Goal: Task Accomplishment & Management: Manage account settings

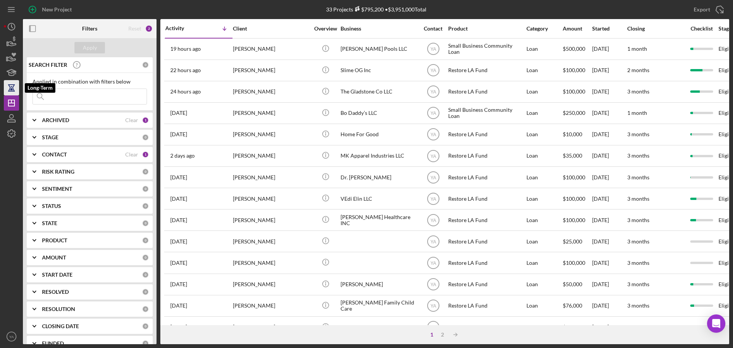
click at [10, 86] on icon "button" at bounding box center [11, 87] width 19 height 19
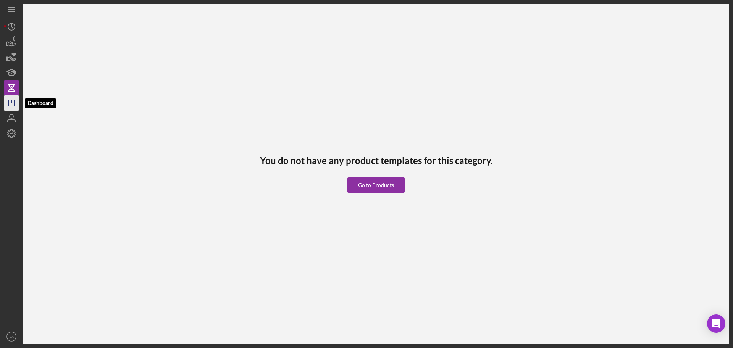
click at [10, 102] on icon "Icon/Dashboard" at bounding box center [11, 103] width 19 height 19
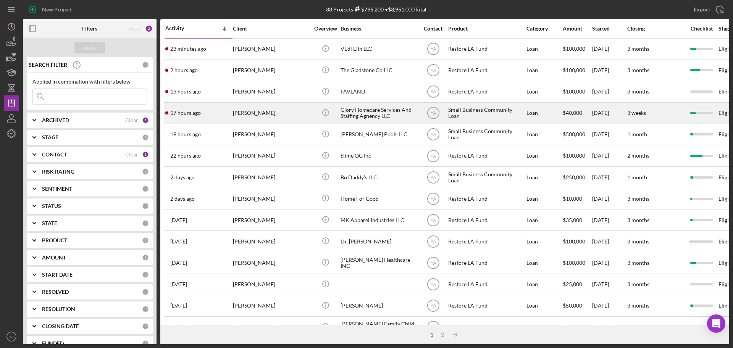
click at [366, 110] on div "Glory Homecare Services And Staffing Agnency LLC" at bounding box center [379, 113] width 76 height 20
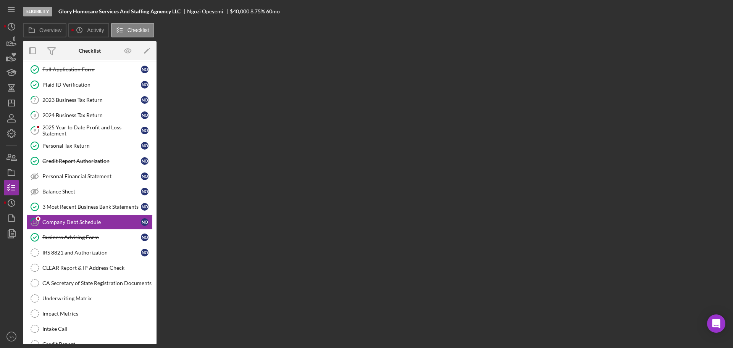
scroll to position [55, 0]
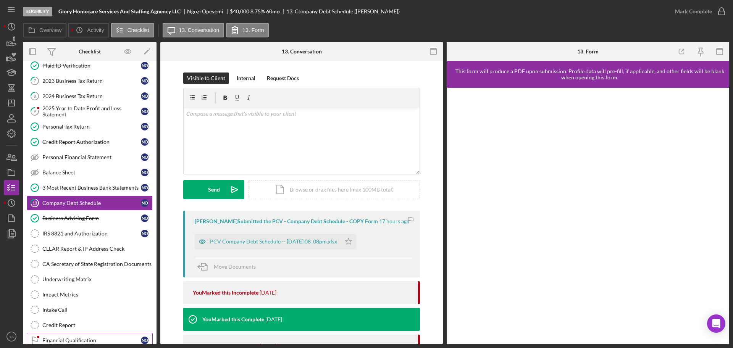
click at [101, 340] on div "Financial Qualification" at bounding box center [91, 341] width 99 height 6
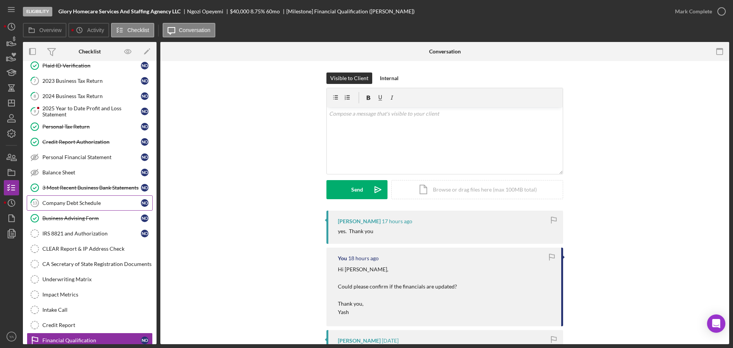
click at [82, 207] on link "13 Company Debt Schedule N O" at bounding box center [90, 203] width 126 height 15
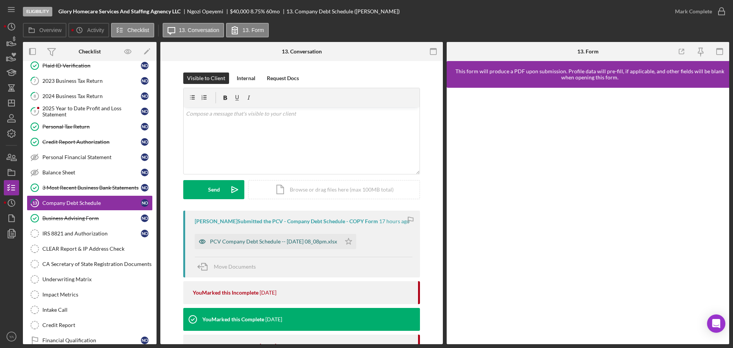
click at [320, 239] on div "PCV Company Debt Schedule -- [DATE] 08_08pm.xlsx" at bounding box center [273, 242] width 127 height 6
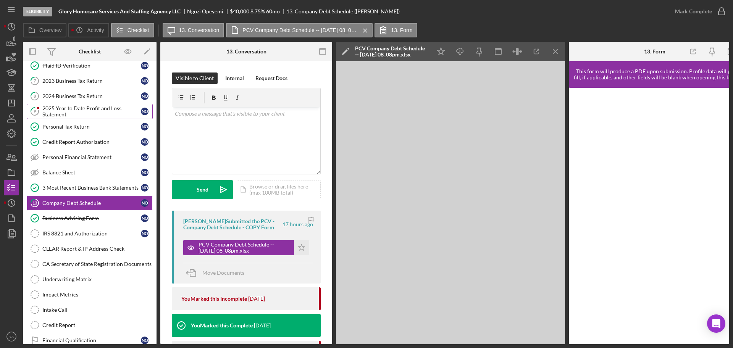
click at [85, 107] on div "2025 Year to Date Profit and Loss Statement" at bounding box center [91, 111] width 99 height 12
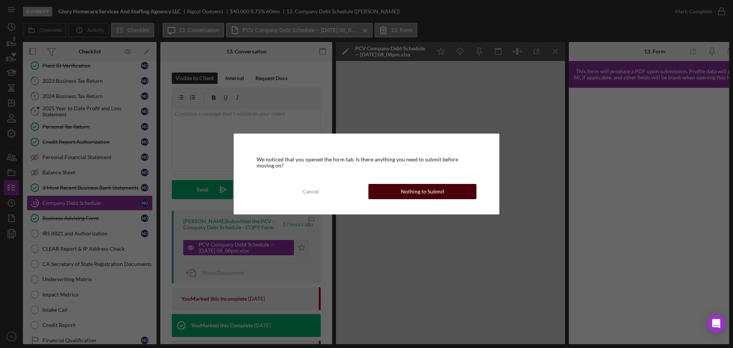
click at [414, 192] on div "Nothing to Submit" at bounding box center [423, 191] width 44 height 15
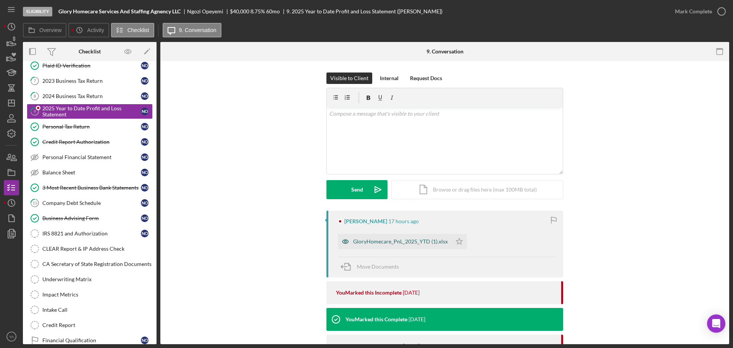
click at [397, 242] on div "GloryHomecare_PnL_2025_YTD (1).xlsx" at bounding box center [400, 242] width 95 height 6
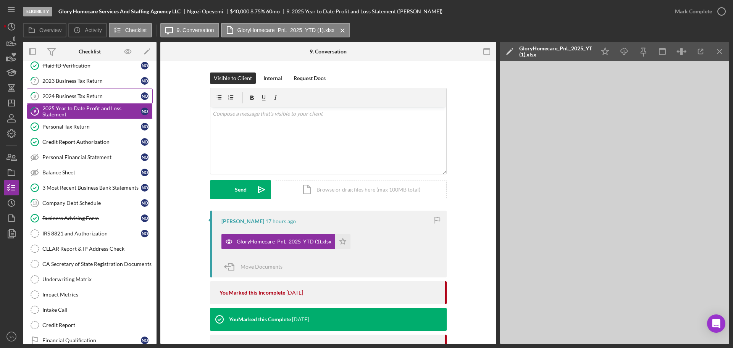
click at [92, 93] on div "2024 Business Tax Return" at bounding box center [91, 96] width 99 height 6
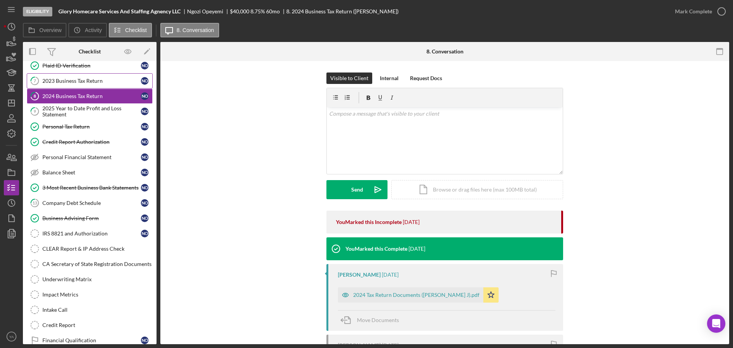
click at [108, 85] on link "7 2023 Business Tax Return N O" at bounding box center [90, 80] width 126 height 15
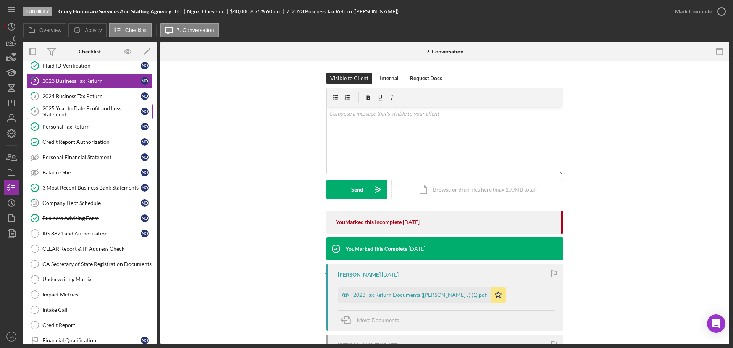
click at [107, 112] on div "2025 Year to Date Profit and Loss Statement" at bounding box center [91, 111] width 99 height 12
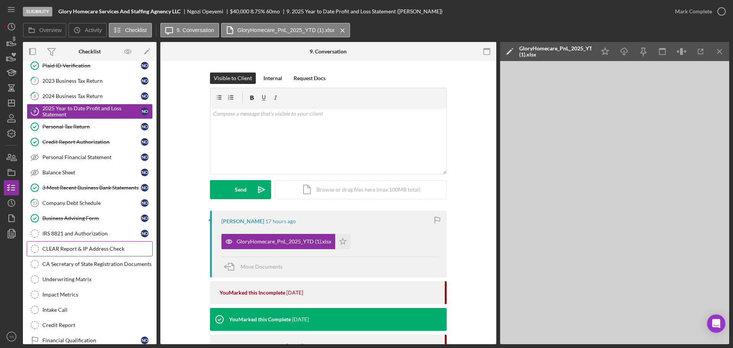
scroll to position [101, 0]
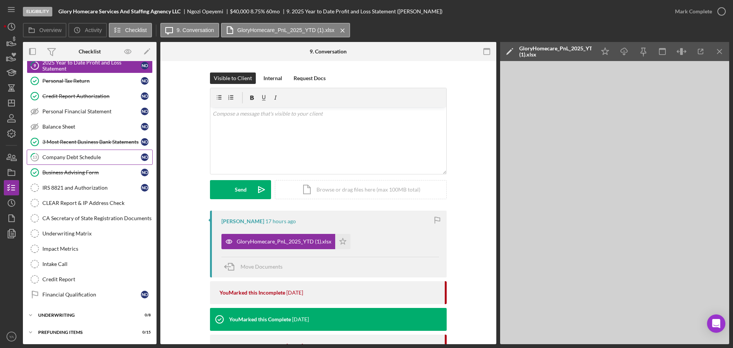
click at [105, 155] on div "Company Debt Schedule" at bounding box center [91, 157] width 99 height 6
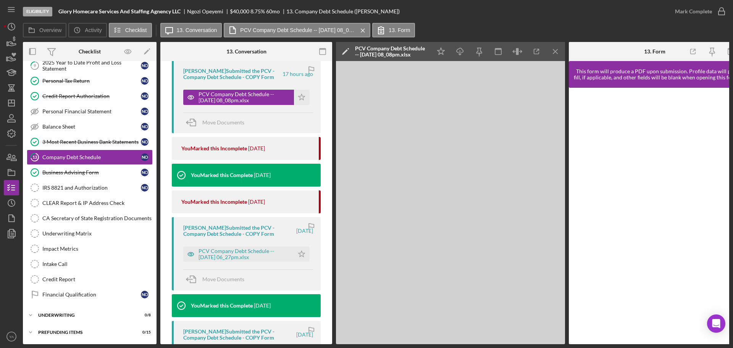
scroll to position [155, 0]
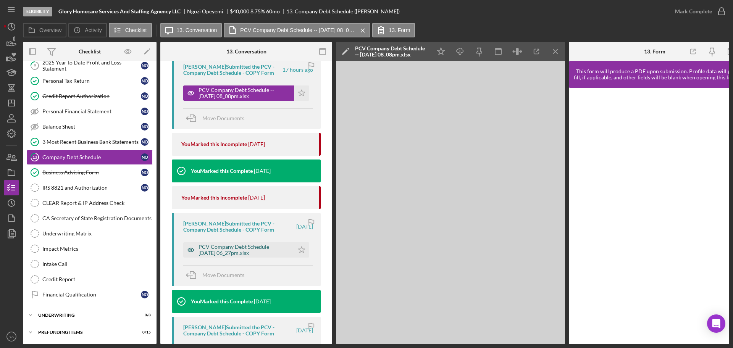
click at [253, 251] on div "PCV Company Debt Schedule -- [DATE] 06_27pm.xlsx" at bounding box center [245, 250] width 92 height 12
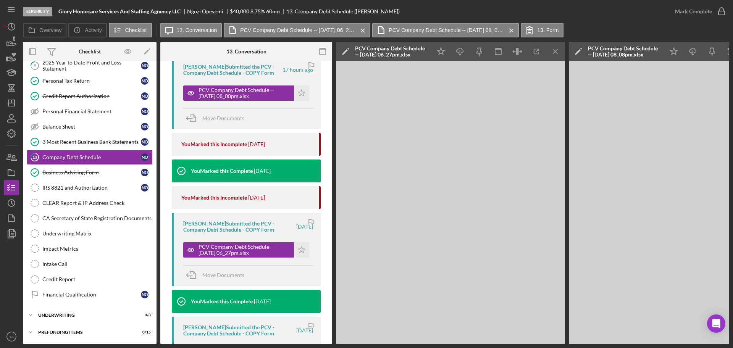
scroll to position [0, 0]
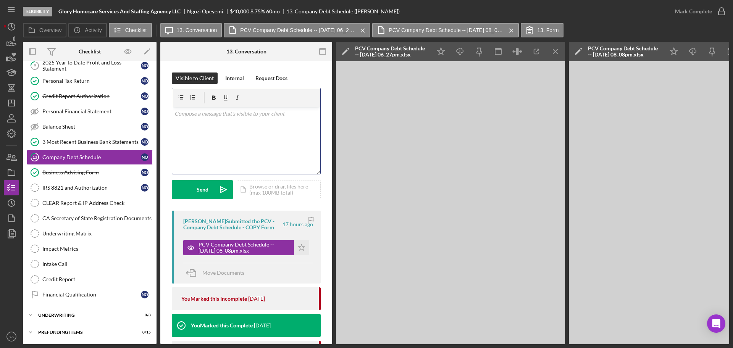
click at [265, 135] on div "v Color teal Color pink Remove color Add row above Add row below Add column bef…" at bounding box center [246, 140] width 148 height 67
click at [262, 129] on p "Hi [PERSON_NAME], Can you confirm the" at bounding box center [247, 123] width 144 height 26
click at [250, 136] on div "v Color teal Color pink Remove color Add row above Add row below Add column bef…" at bounding box center [246, 140] width 148 height 67
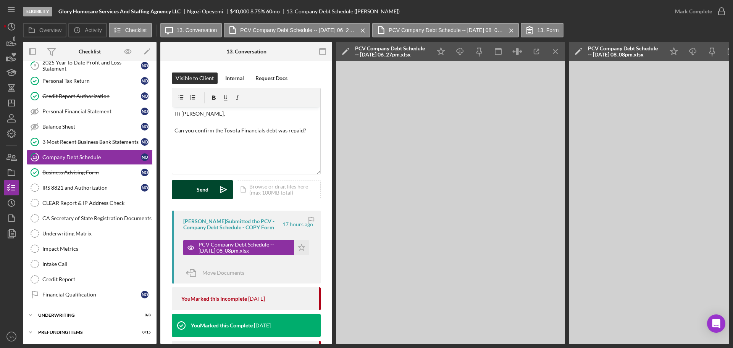
click at [205, 187] on div "Send" at bounding box center [203, 189] width 12 height 19
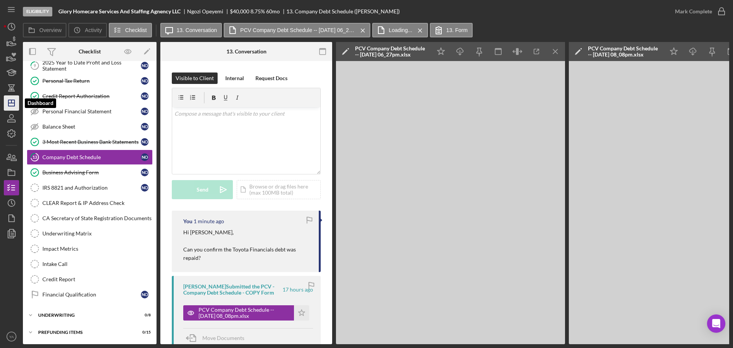
click at [15, 103] on polygon "button" at bounding box center [11, 103] width 6 height 6
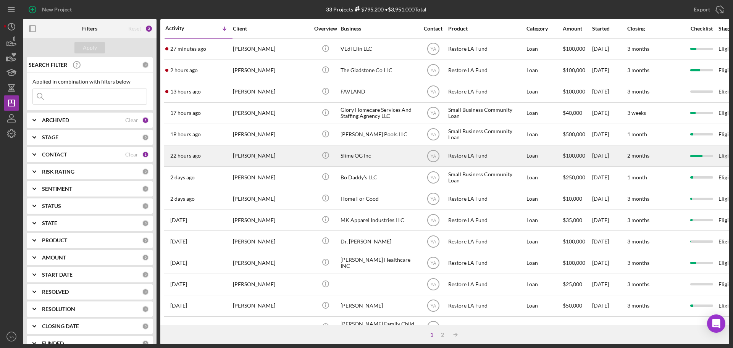
click at [367, 156] on div "Slime OG Inc" at bounding box center [379, 156] width 76 height 20
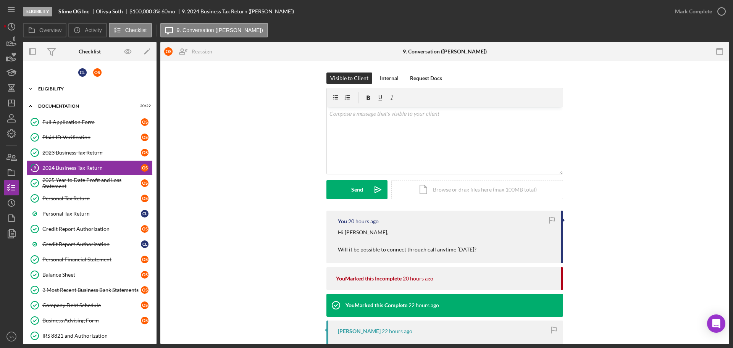
click at [73, 86] on div "Icon/Expander Eligibility 8 / 8" at bounding box center [90, 88] width 134 height 15
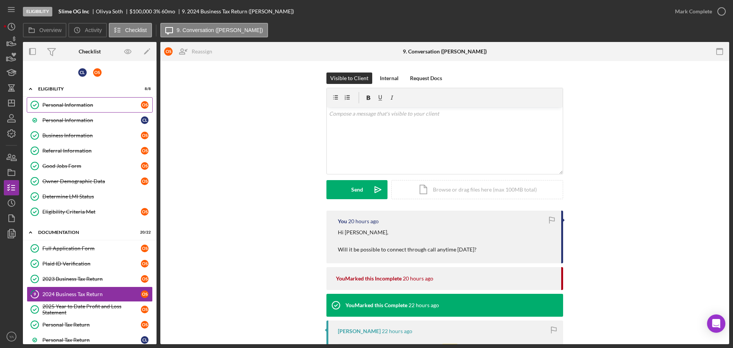
click at [104, 104] on div "Personal Information" at bounding box center [91, 105] width 99 height 6
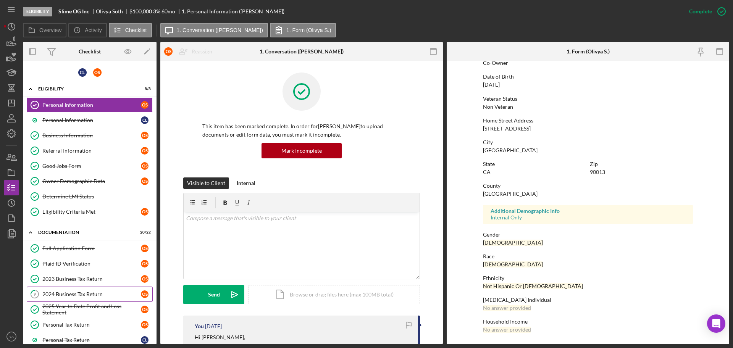
scroll to position [103, 0]
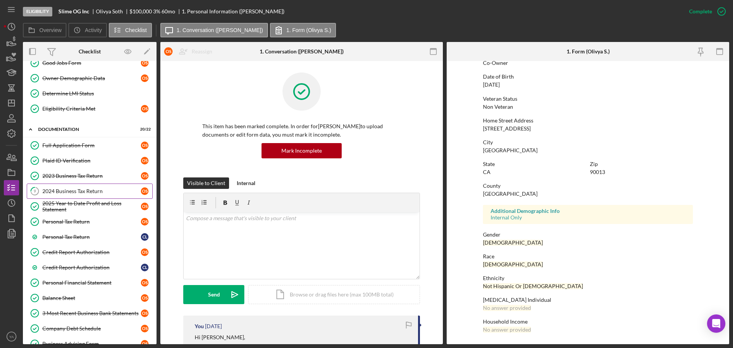
click at [84, 193] on div "2024 Business Tax Return" at bounding box center [91, 191] width 99 height 6
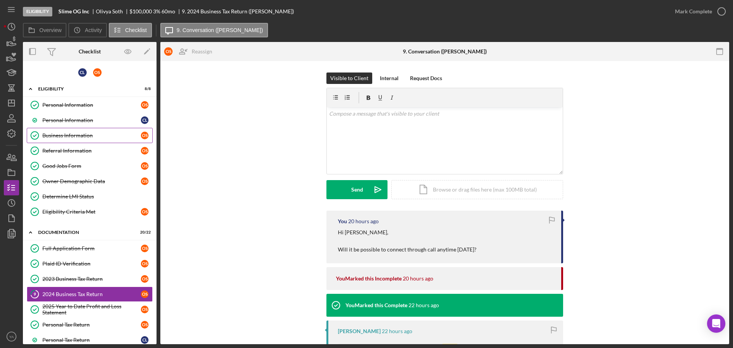
click at [93, 133] on div "Business Information" at bounding box center [91, 136] width 99 height 6
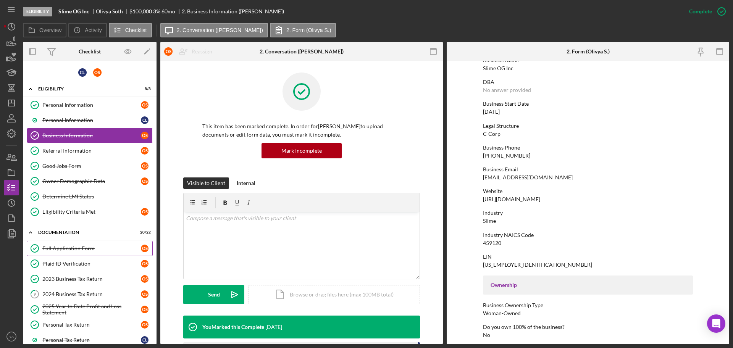
scroll to position [17, 0]
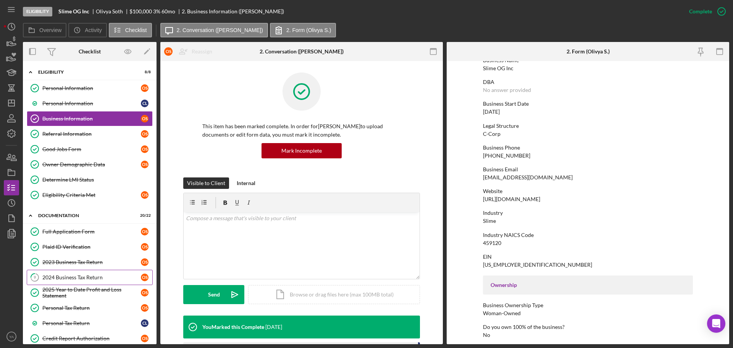
click at [80, 283] on link "9 2024 Business Tax Return O S" at bounding box center [90, 277] width 126 height 15
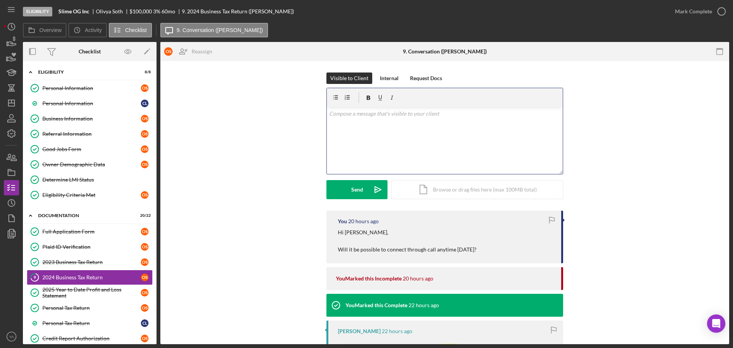
click at [403, 133] on div "v Color teal Color pink Remove color Add row above Add row below Add column bef…" at bounding box center [445, 140] width 236 height 67
click at [365, 186] on button "Send Icon/icon-invite-send" at bounding box center [357, 189] width 61 height 19
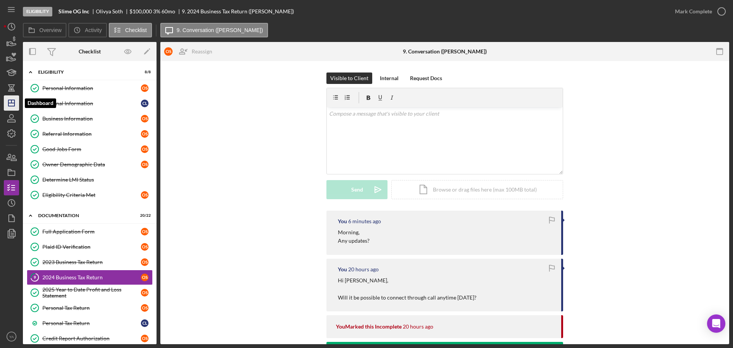
click at [14, 99] on icon "Icon/Dashboard" at bounding box center [11, 103] width 19 height 19
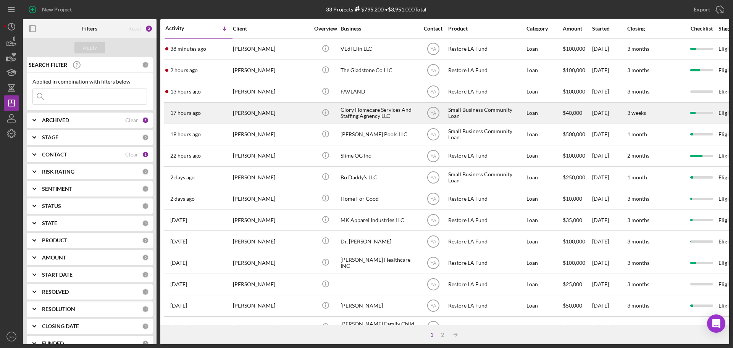
click at [372, 110] on div "Glory Homecare Services And Staffing Agnency LLC" at bounding box center [379, 113] width 76 height 20
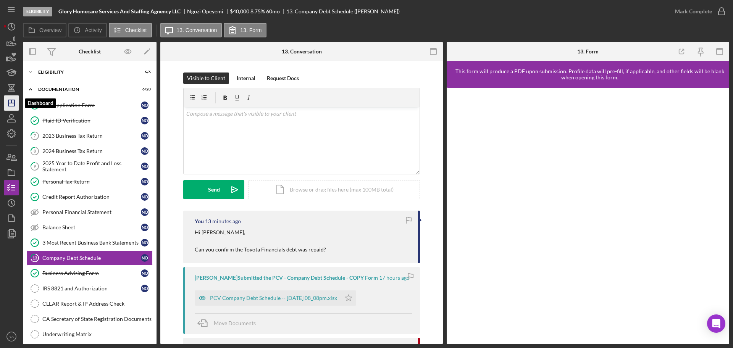
click at [8, 107] on icon "Icon/Dashboard" at bounding box center [11, 103] width 19 height 19
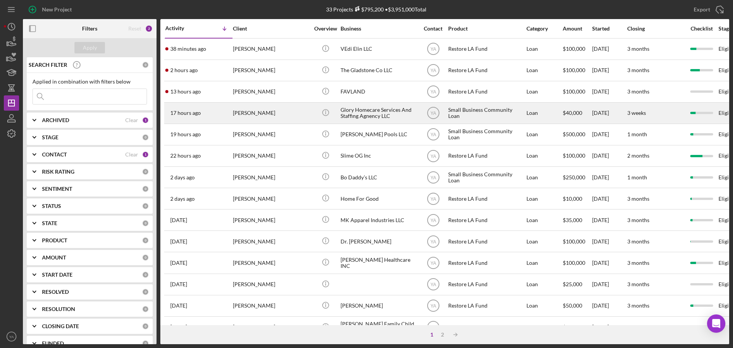
click at [277, 108] on div "[PERSON_NAME]" at bounding box center [271, 113] width 76 height 20
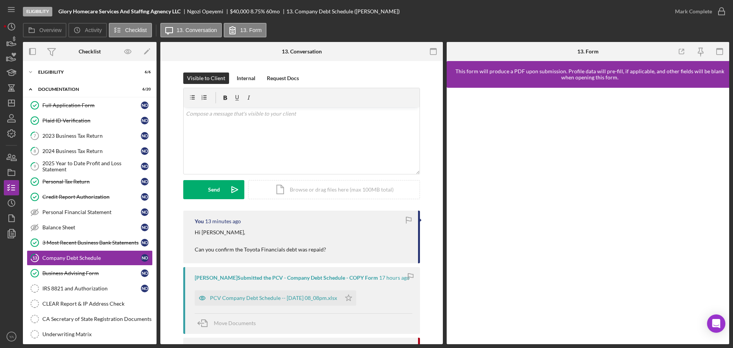
scroll to position [55, 0]
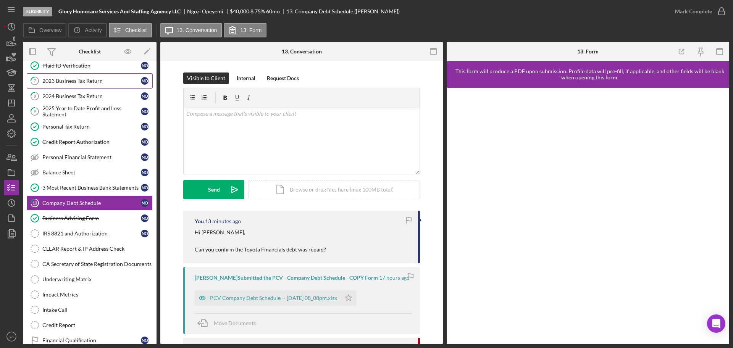
click at [91, 81] on div "2023 Business Tax Return" at bounding box center [91, 81] width 99 height 6
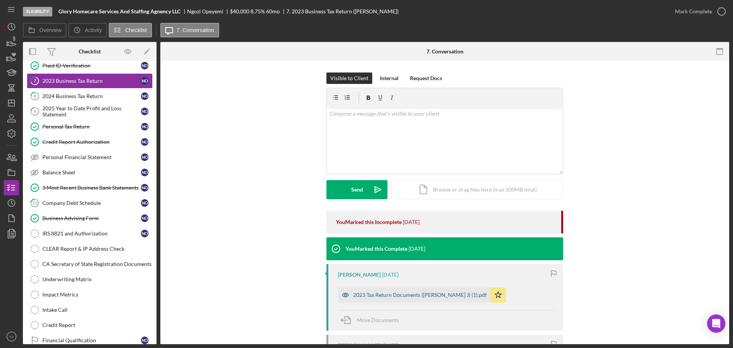
click at [458, 295] on div "2023 Tax Return Documents ([PERSON_NAME] J) (1).pdf" at bounding box center [420, 295] width 134 height 6
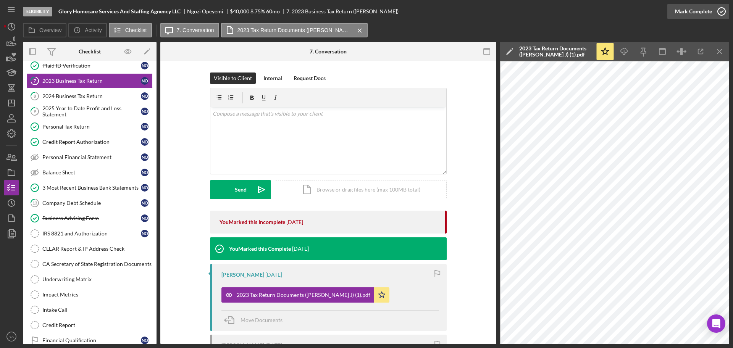
click at [720, 11] on icon "button" at bounding box center [721, 11] width 19 height 19
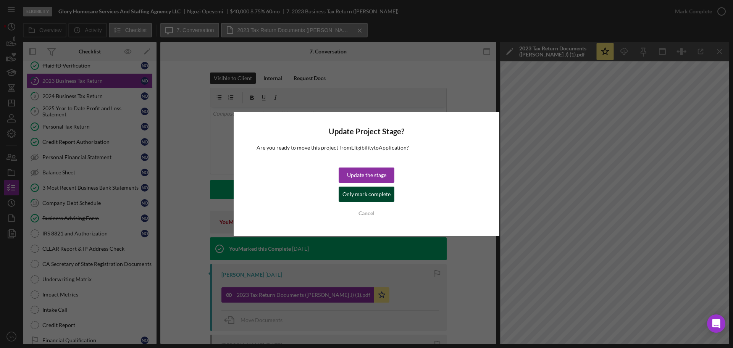
click at [377, 195] on div "Only mark complete" at bounding box center [367, 194] width 48 height 15
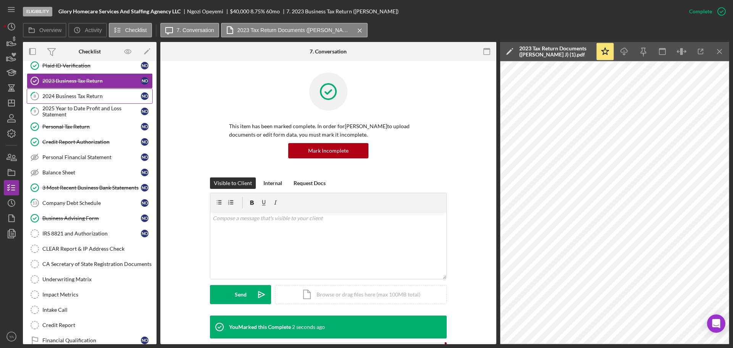
click at [101, 96] on div "2024 Business Tax Return" at bounding box center [91, 96] width 99 height 6
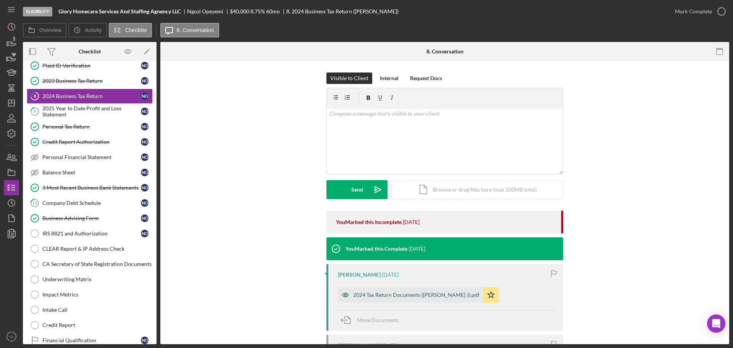
click at [404, 293] on div "2024 Tax Return Documents ([PERSON_NAME] J).pdf" at bounding box center [416, 295] width 126 height 6
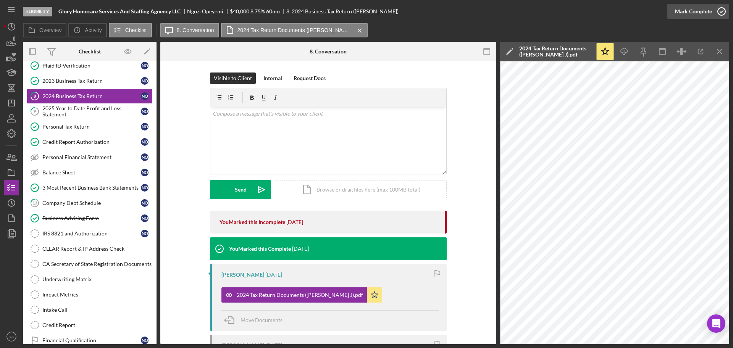
click at [715, 13] on icon "button" at bounding box center [721, 11] width 19 height 19
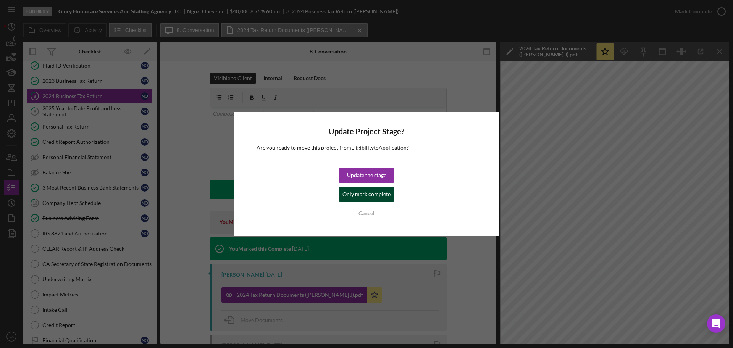
click at [379, 195] on div "Only mark complete" at bounding box center [367, 194] width 48 height 15
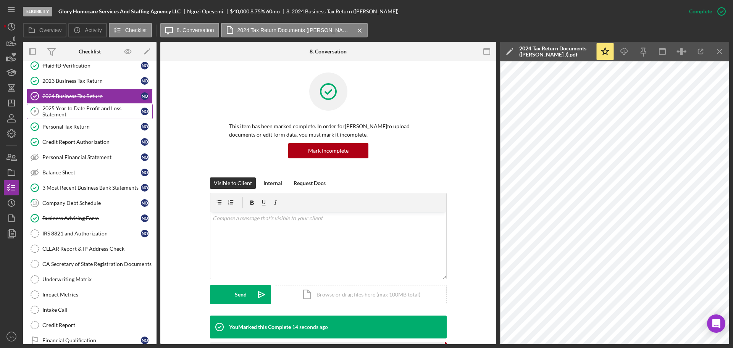
click at [80, 108] on div "2025 Year to Date Profit and Loss Statement" at bounding box center [91, 111] width 99 height 12
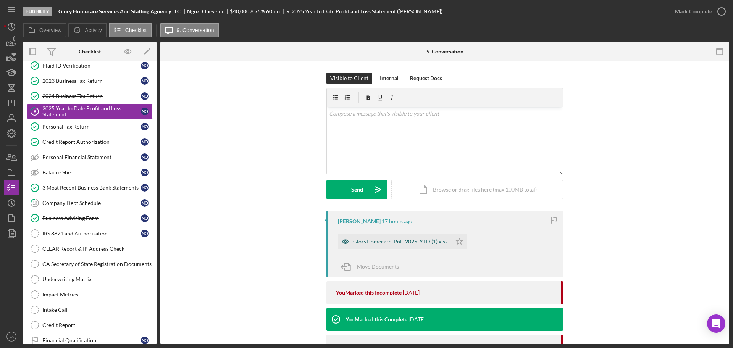
click at [382, 241] on div "GloryHomecare_PnL_2025_YTD (1).xlsx" at bounding box center [400, 242] width 95 height 6
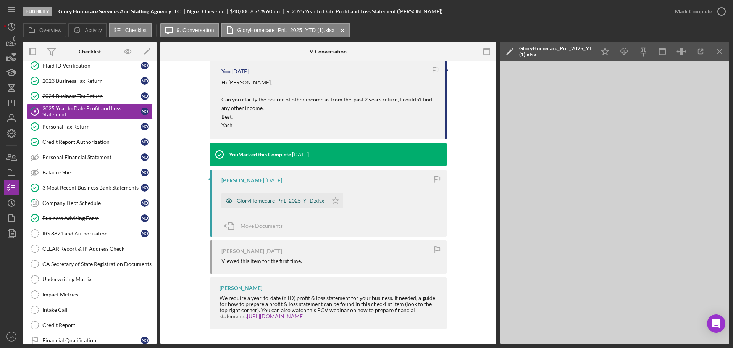
click at [312, 200] on div "GloryHomecare_PnL_2025_YTD.xlsx" at bounding box center [280, 201] width 87 height 6
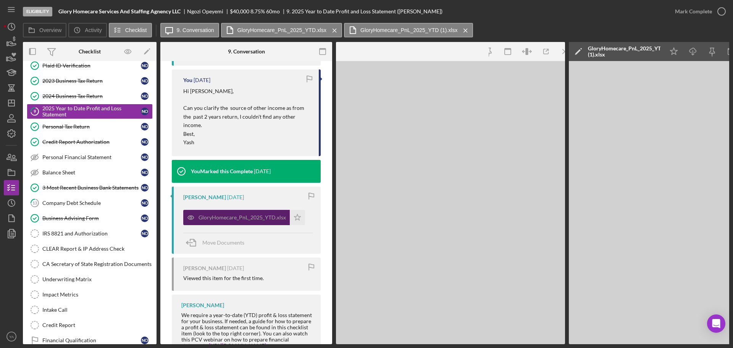
scroll to position [723, 0]
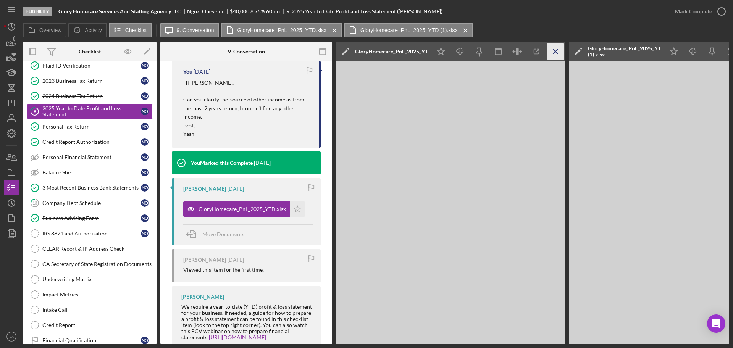
click at [553, 54] on icon "Icon/Menu Close" at bounding box center [555, 51] width 17 height 17
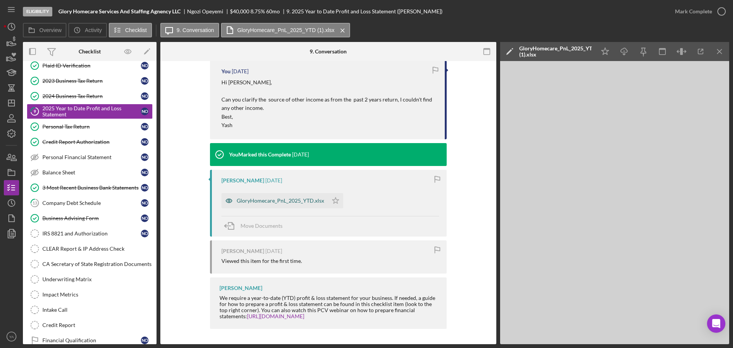
click at [295, 200] on div "GloryHomecare_PnL_2025_YTD.xlsx" at bounding box center [280, 201] width 87 height 6
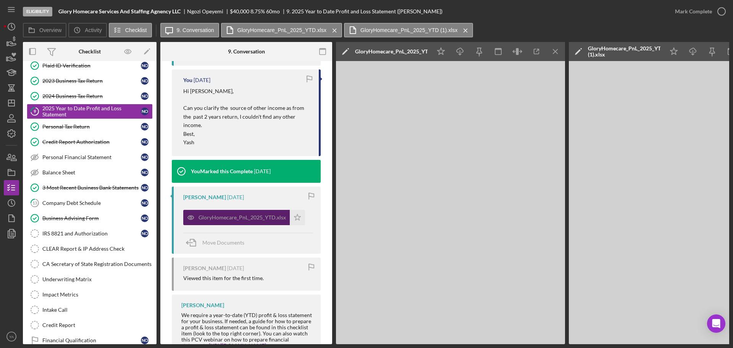
scroll to position [723, 0]
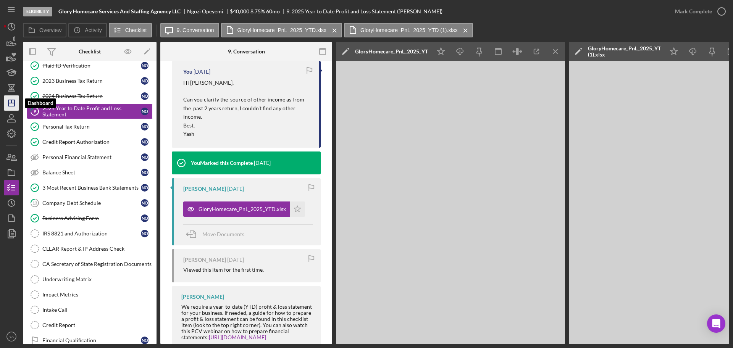
click at [14, 100] on polygon "button" at bounding box center [11, 103] width 6 height 6
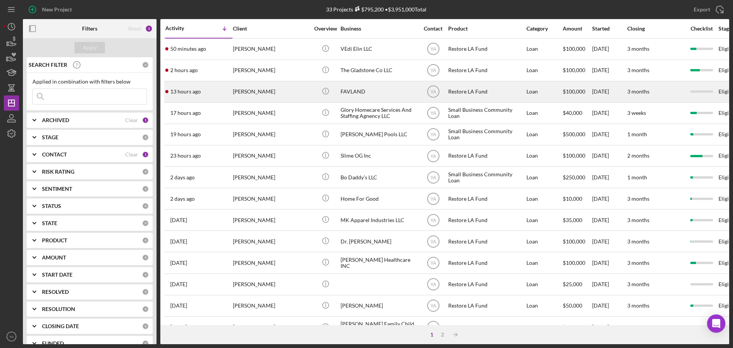
click at [369, 94] on div "FAVLAND" at bounding box center [379, 92] width 76 height 20
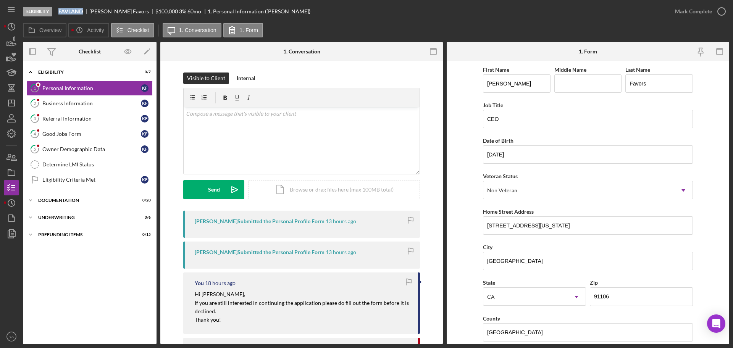
drag, startPoint x: 58, startPoint y: 11, endPoint x: 86, endPoint y: 9, distance: 27.6
click at [86, 9] on div "Eligibility FAVLAND [PERSON_NAME] $100,000 $20,000 3 % 60 mo 1. Personal Inform…" at bounding box center [345, 11] width 645 height 23
copy b "FAVLAND"
click at [73, 86] on div "Personal Information" at bounding box center [91, 88] width 99 height 6
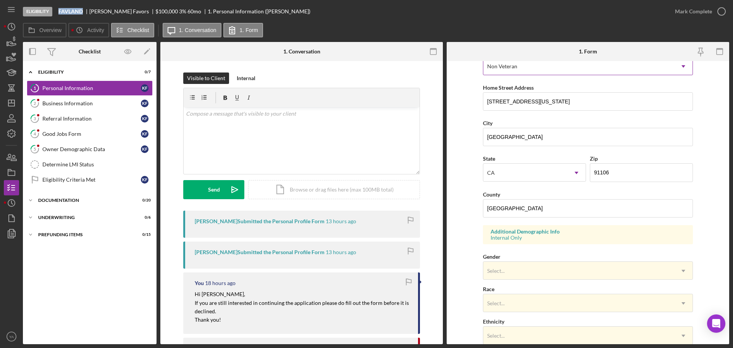
scroll to position [227, 0]
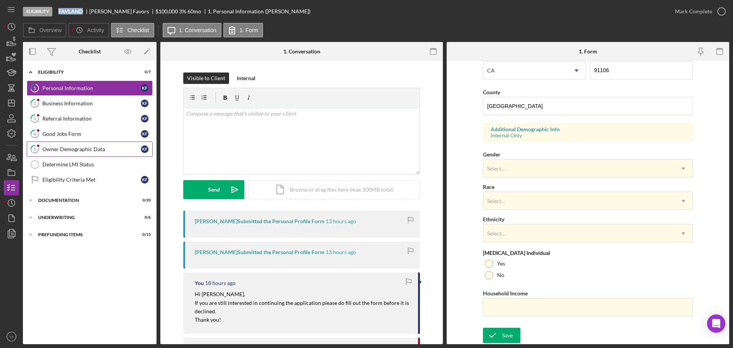
click at [125, 149] on div "Owner Demographic Data" at bounding box center [91, 149] width 99 height 6
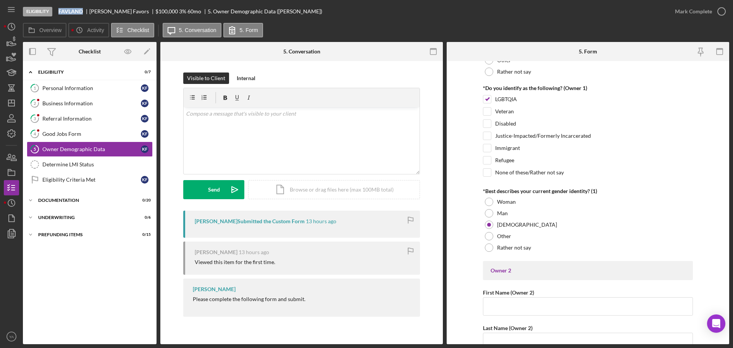
scroll to position [583, 0]
click at [107, 89] on div "Personal Information" at bounding box center [91, 88] width 99 height 6
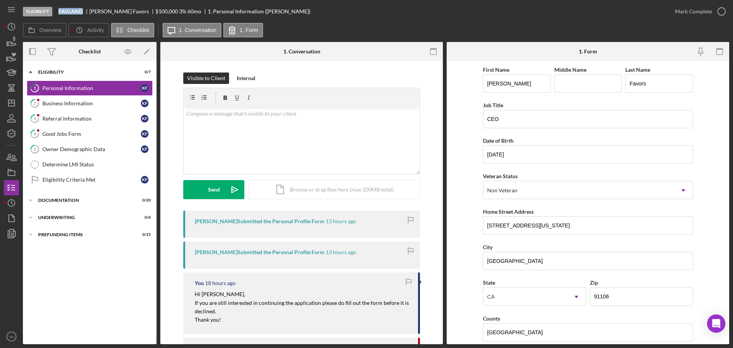
scroll to position [227, 0]
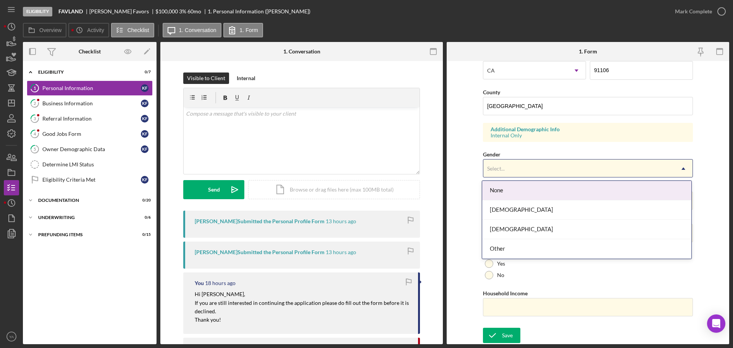
click at [535, 163] on div "Select..." at bounding box center [579, 169] width 191 height 18
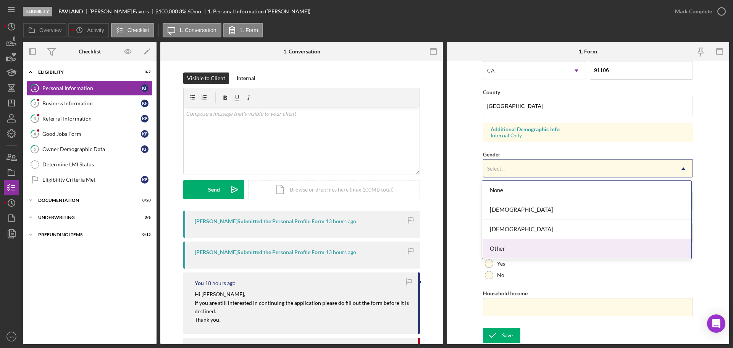
click at [515, 247] on div "Other" at bounding box center [586, 249] width 209 height 19
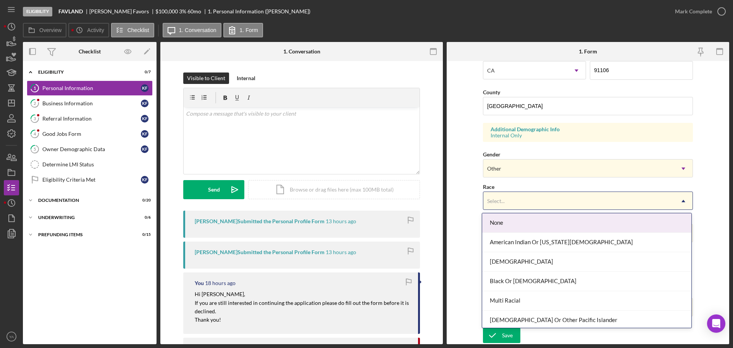
click at [527, 200] on div "Select..." at bounding box center [579, 202] width 191 height 18
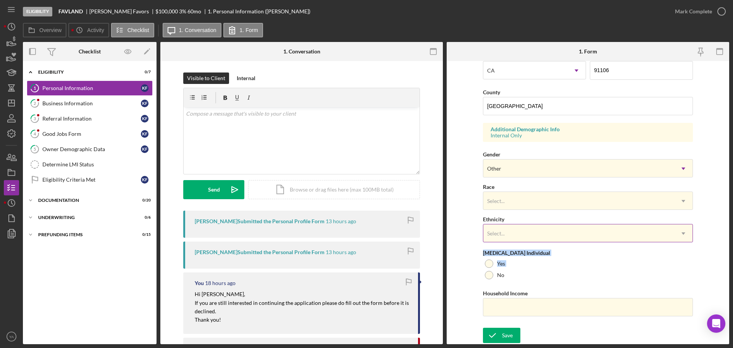
drag, startPoint x: 455, startPoint y: 277, endPoint x: 531, endPoint y: 240, distance: 84.4
click at [531, 240] on form "First Name [PERSON_NAME] Middle Name Last Name Favors Job Title CEO Date of Bir…" at bounding box center [588, 202] width 283 height 283
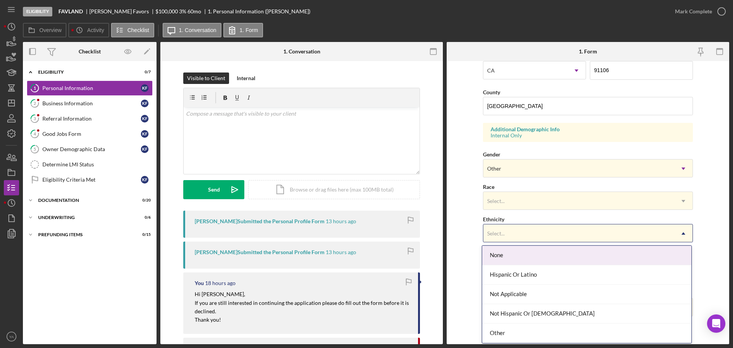
click at [531, 240] on div "Select..." at bounding box center [579, 234] width 191 height 18
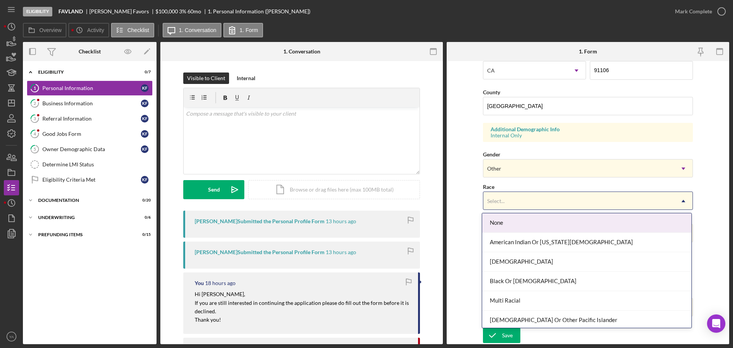
click at [520, 204] on div "Select..." at bounding box center [579, 202] width 191 height 18
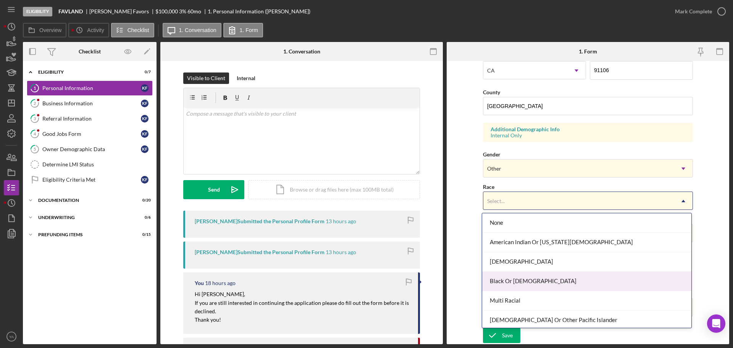
click at [507, 282] on div "Black Or [DEMOGRAPHIC_DATA]" at bounding box center [586, 281] width 209 height 19
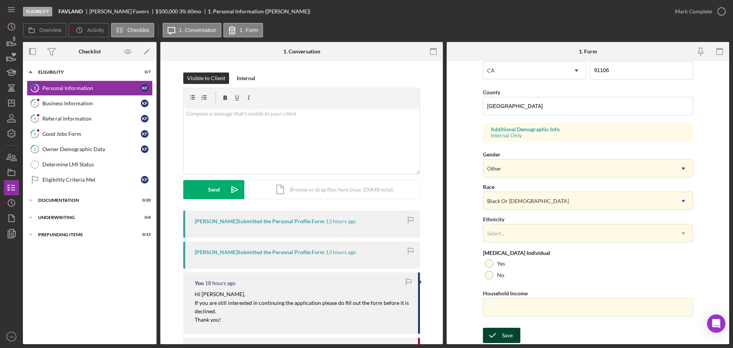
click at [499, 331] on icon "submit" at bounding box center [492, 335] width 19 height 19
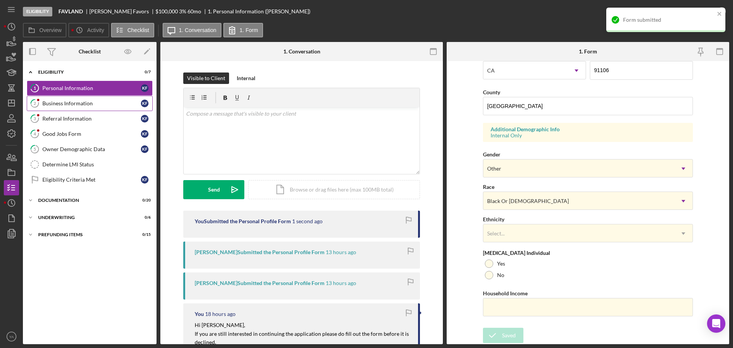
click at [99, 101] on div "Business Information" at bounding box center [91, 103] width 99 height 6
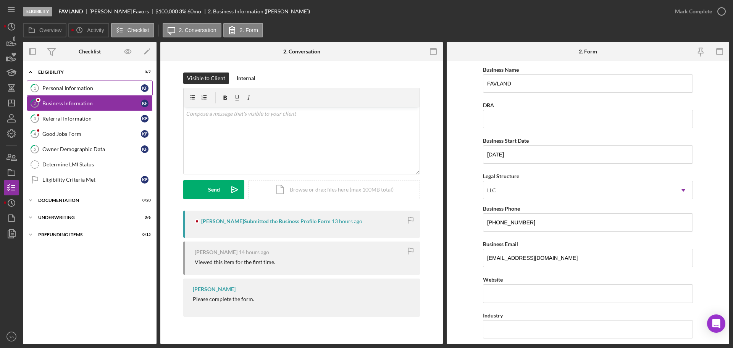
click at [99, 92] on link "1 Personal Information K F" at bounding box center [90, 88] width 126 height 15
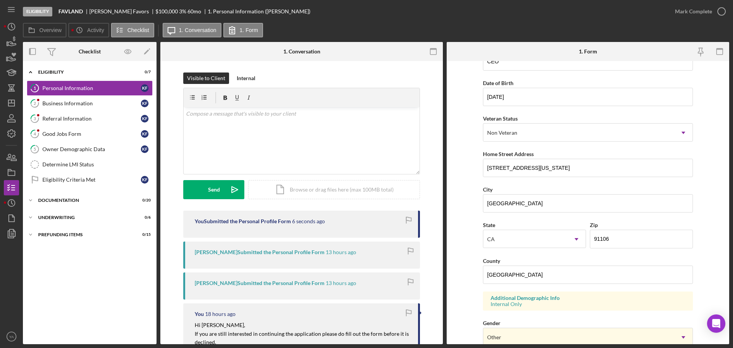
scroll to position [59, 0]
click at [138, 102] on div "Business Information" at bounding box center [91, 103] width 99 height 6
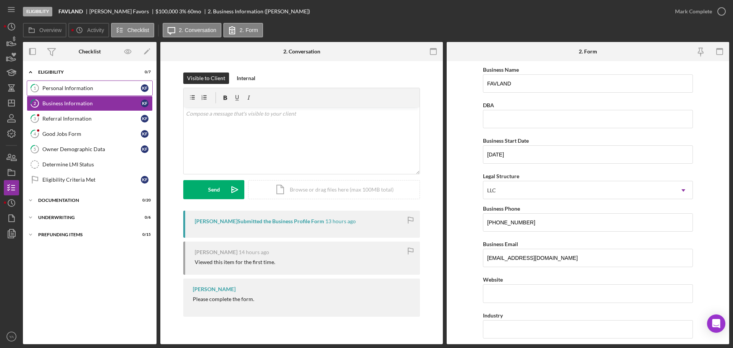
click at [104, 92] on link "1 Personal Information K F" at bounding box center [90, 88] width 126 height 15
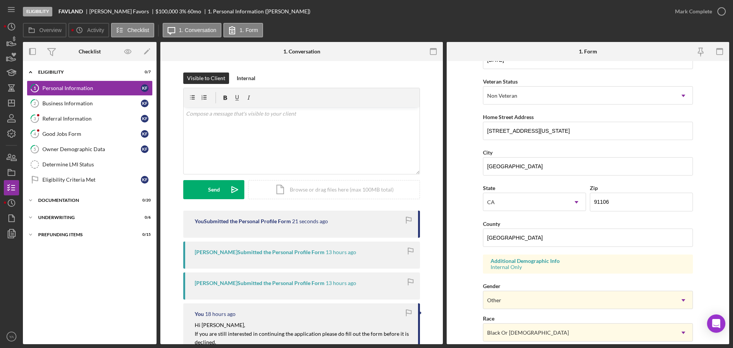
scroll to position [101, 0]
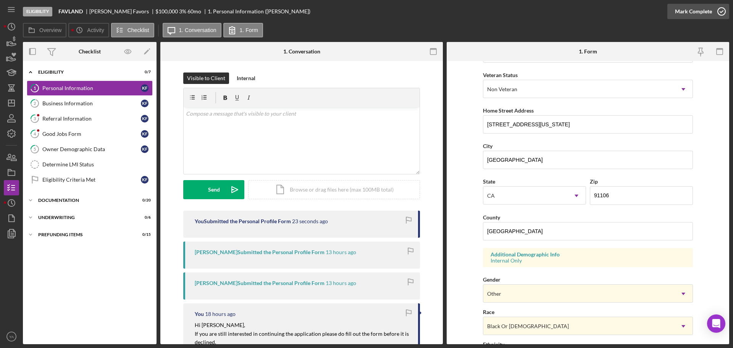
click at [712, 8] on button "Mark Complete" at bounding box center [699, 11] width 62 height 15
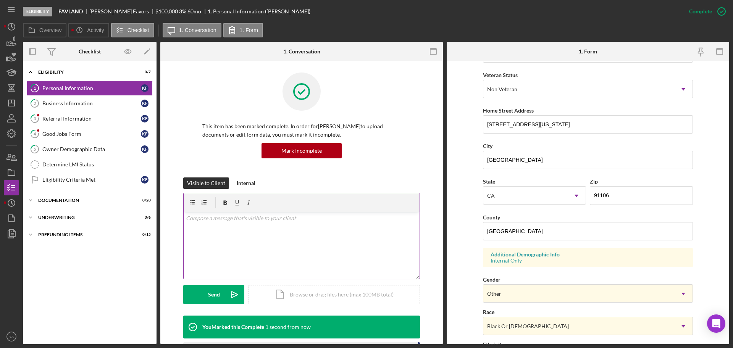
scroll to position [57, 0]
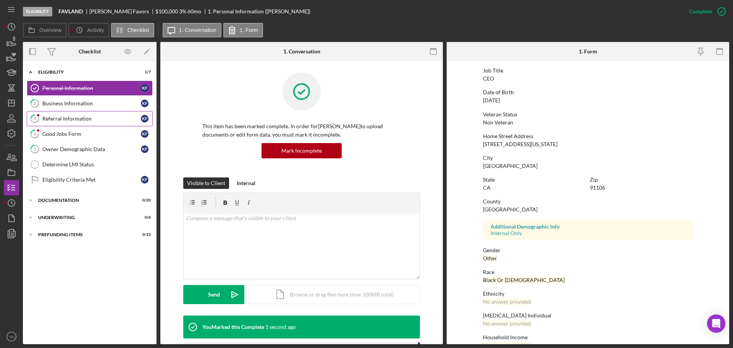
click at [101, 120] on div "Referral Information" at bounding box center [91, 119] width 99 height 6
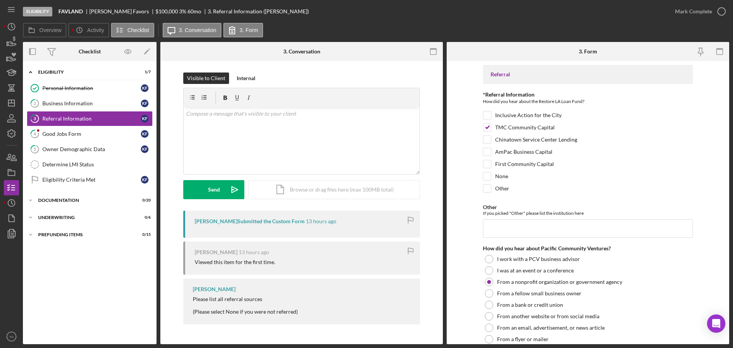
scroll to position [154, 0]
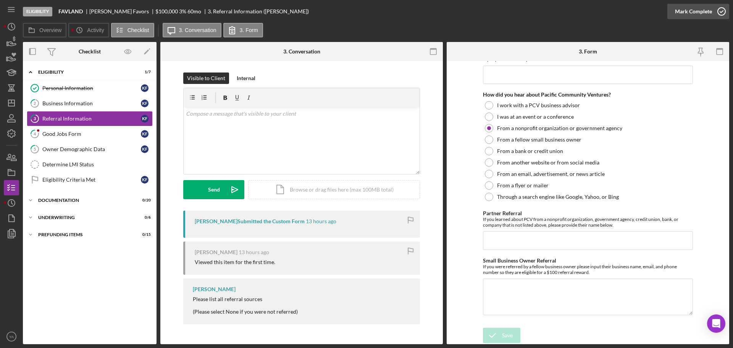
click at [718, 13] on icon "button" at bounding box center [721, 11] width 19 height 19
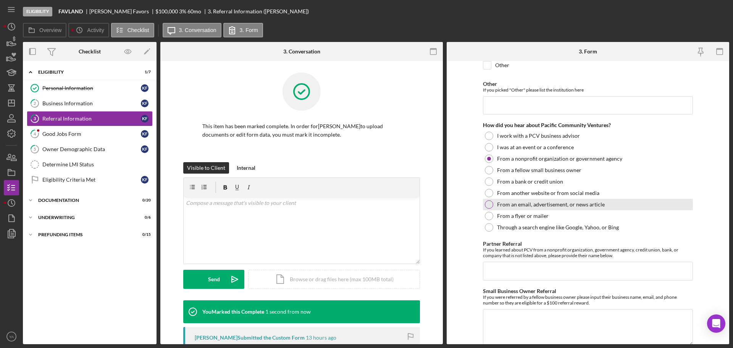
scroll to position [184, 0]
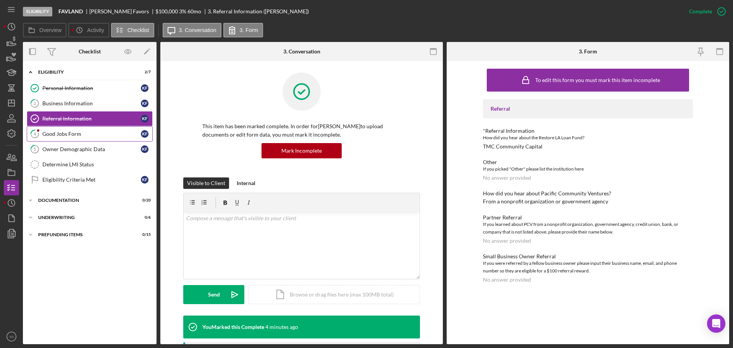
click at [128, 136] on div "Good Jobs Form" at bounding box center [91, 134] width 99 height 6
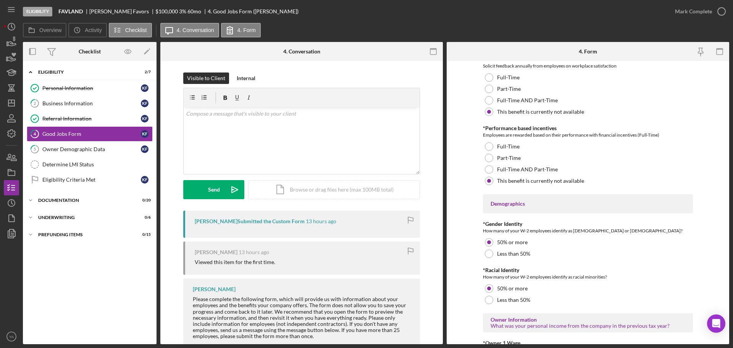
scroll to position [968, 0]
click at [678, 7] on div "Mark Complete" at bounding box center [693, 11] width 37 height 15
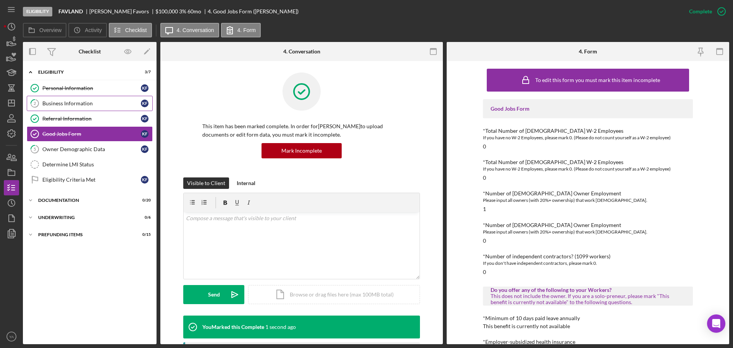
click at [84, 104] on div "Business Information" at bounding box center [91, 103] width 99 height 6
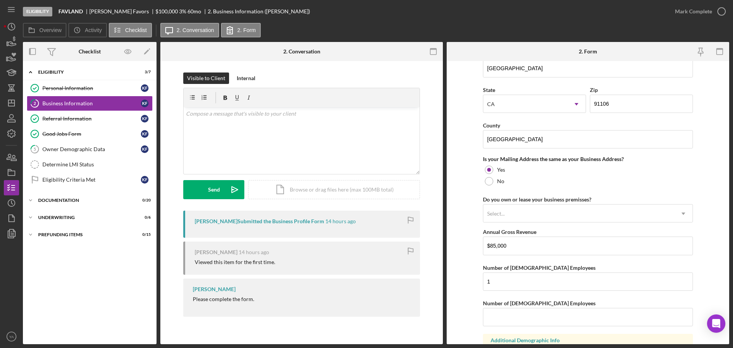
scroll to position [505, 0]
click at [91, 149] on div "Owner Demographic Data" at bounding box center [91, 149] width 99 height 6
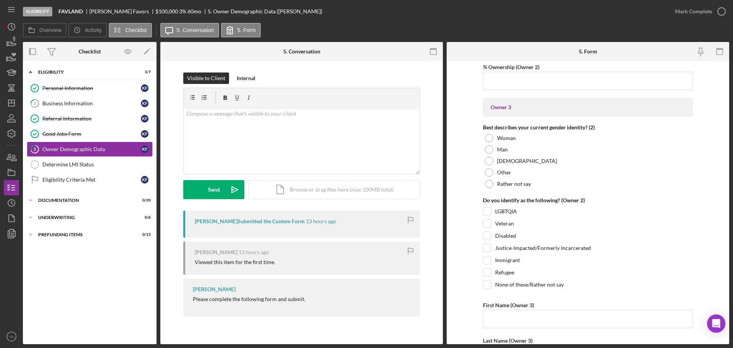
scroll to position [1225, 0]
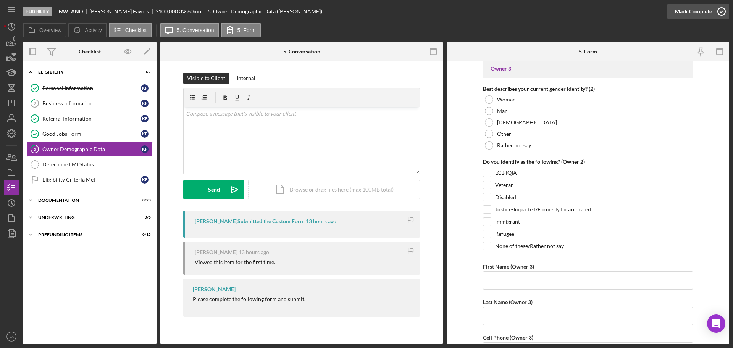
click at [723, 7] on icon "button" at bounding box center [721, 11] width 19 height 19
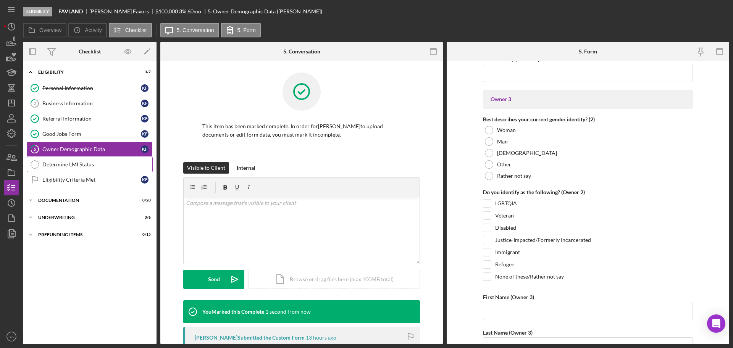
scroll to position [1255, 0]
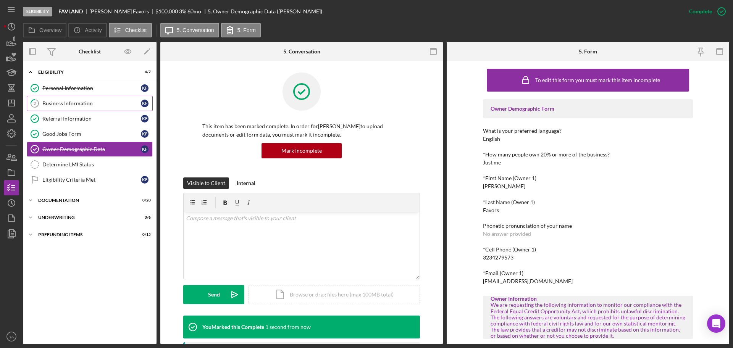
click at [82, 107] on link "2 Business Information K F" at bounding box center [90, 103] width 126 height 15
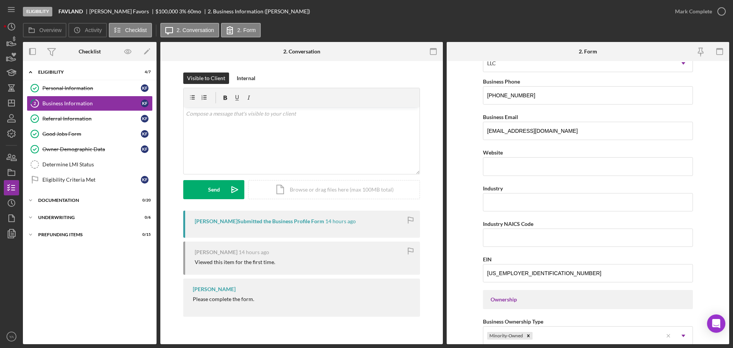
scroll to position [128, 0]
click at [240, 140] on div "v Color teal Color pink Remove color Add row above Add row below Add column bef…" at bounding box center [302, 140] width 236 height 67
click at [241, 112] on p "Do fill out this form beofre moving forward to documentaion stage." at bounding box center [302, 114] width 232 height 8
click at [248, 115] on p "Do fill out this form beofre moving forward to documentaion stage." at bounding box center [302, 114] width 232 height 8
click at [274, 115] on p "Do fill out this form before moving forward to documentaion stage." at bounding box center [302, 114] width 232 height 8
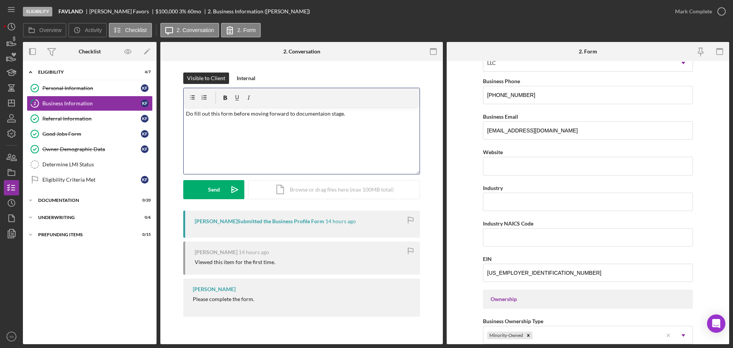
click at [287, 112] on p "Do fill out this form before moving forward to documentaion stage." at bounding box center [302, 114] width 232 height 8
click at [357, 108] on div "v Color teal Color pink Remove color Add row above Add row below Add column bef…" at bounding box center [302, 140] width 236 height 67
click at [311, 115] on p "Do fill out this form before moving forward to documentaion stage." at bounding box center [302, 114] width 232 height 8
click at [222, 187] on button "Send Icon/icon-invite-send" at bounding box center [213, 189] width 61 height 19
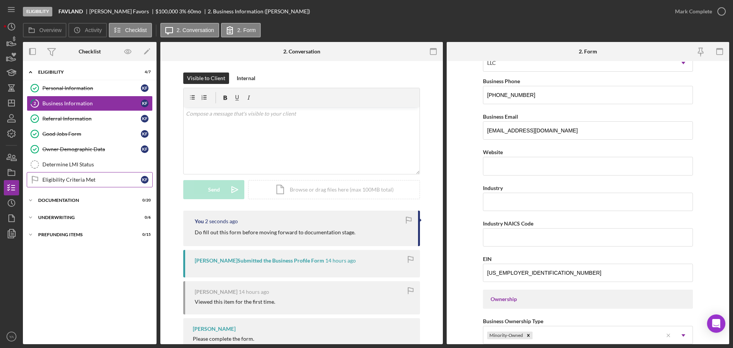
click at [85, 180] on div "Eligibility Criteria Met" at bounding box center [91, 180] width 99 height 6
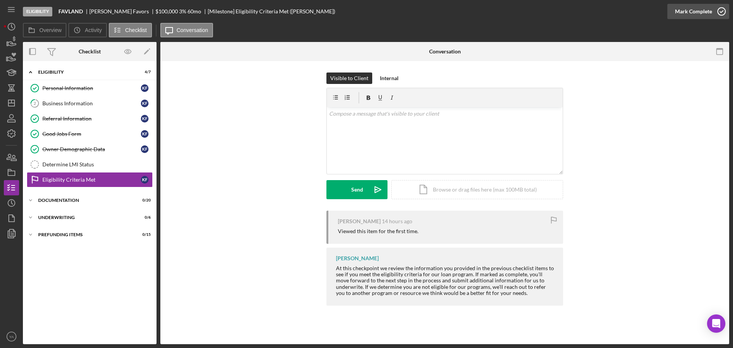
click at [697, 7] on div "Mark Complete" at bounding box center [693, 11] width 37 height 15
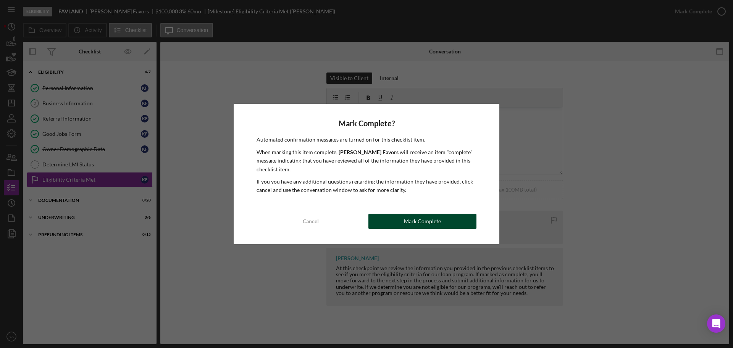
click at [408, 222] on div "Mark Complete" at bounding box center [422, 221] width 37 height 15
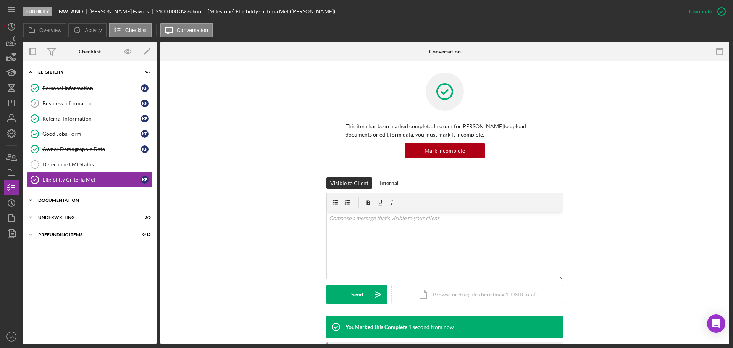
click at [93, 200] on div "Documentation" at bounding box center [92, 200] width 109 height 5
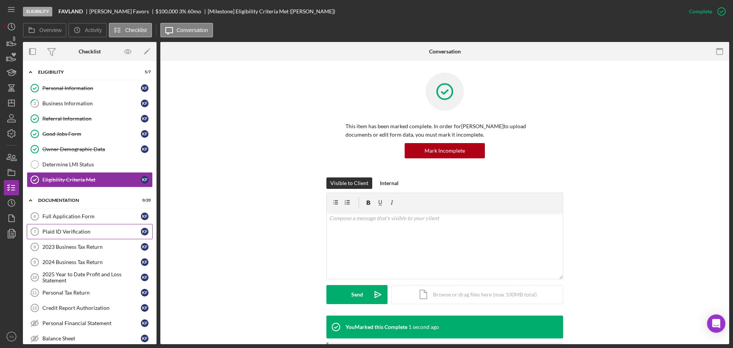
click at [92, 229] on div "Plaid ID Verification" at bounding box center [91, 232] width 99 height 6
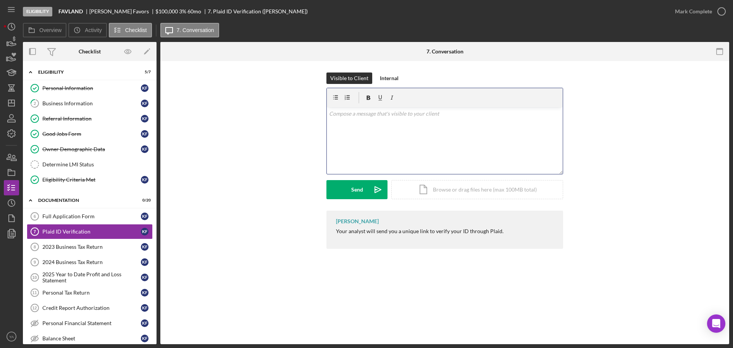
click at [374, 120] on div "v Color teal Color pink Remove color Add row above Add row below Add column bef…" at bounding box center [445, 140] width 236 height 67
click at [364, 184] on button "Send Icon/icon-invite-send" at bounding box center [357, 189] width 61 height 19
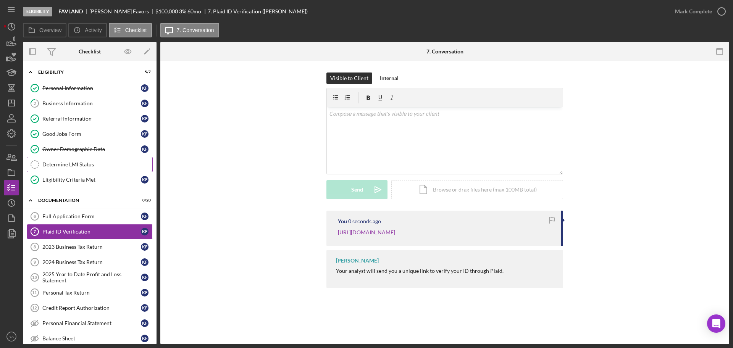
click at [74, 163] on div "Determine LMI Status" at bounding box center [97, 165] width 110 height 6
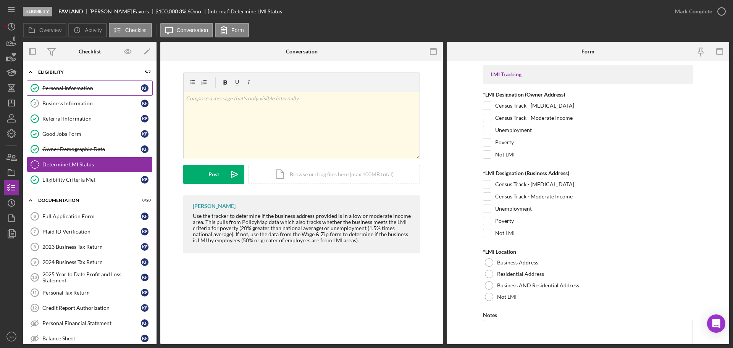
click at [80, 88] on div "Personal Information" at bounding box center [91, 88] width 99 height 6
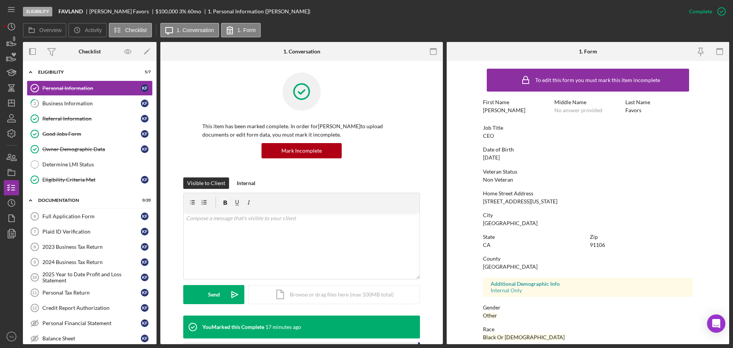
drag, startPoint x: 482, startPoint y: 201, endPoint x: 585, endPoint y: 196, distance: 103.6
click at [585, 196] on form "To edit this form you must mark this item incomplete First Name [DEMOGRAPHIC_DA…" at bounding box center [588, 202] width 283 height 283
drag, startPoint x: 554, startPoint y: 204, endPoint x: 475, endPoint y: 200, distance: 78.8
click at [475, 200] on form "To edit this form you must mark this item incomplete First Name [DEMOGRAPHIC_DA…" at bounding box center [588, 202] width 283 height 283
copy div "[STREET_ADDRESS][US_STATE]"
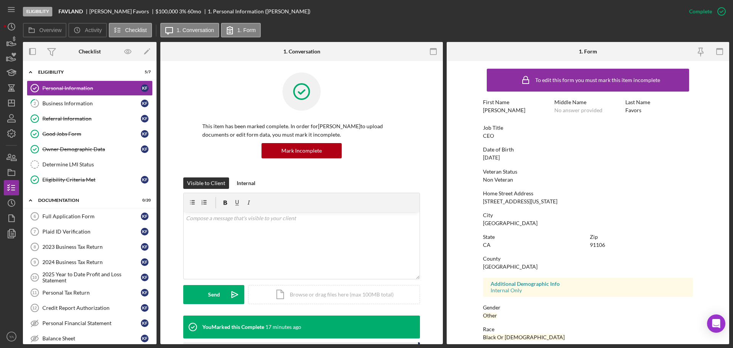
click at [599, 246] on div "91106" at bounding box center [597, 245] width 15 height 6
copy div "91106"
click at [89, 230] on div "Plaid ID Verification" at bounding box center [91, 232] width 99 height 6
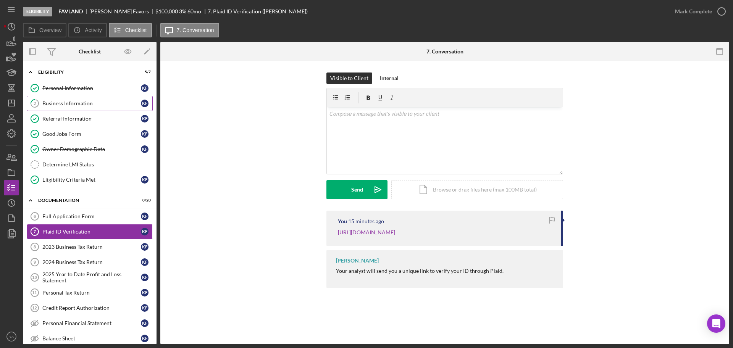
click at [79, 99] on link "2 Business Information K F" at bounding box center [90, 103] width 126 height 15
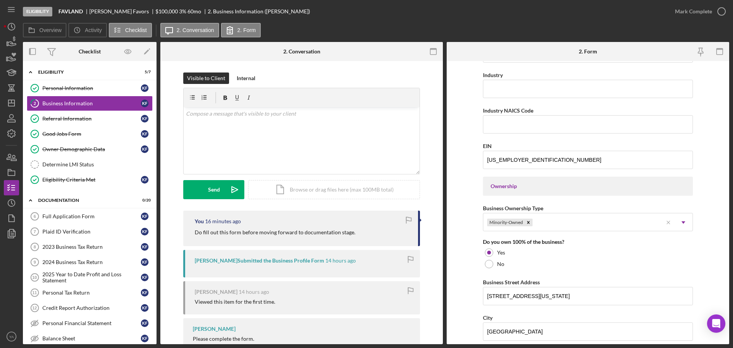
scroll to position [256, 0]
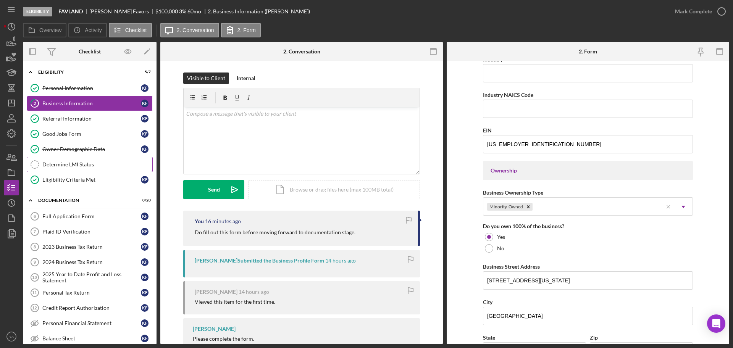
click at [123, 158] on link "Determine LMI Status Determine LMI Status" at bounding box center [90, 164] width 126 height 15
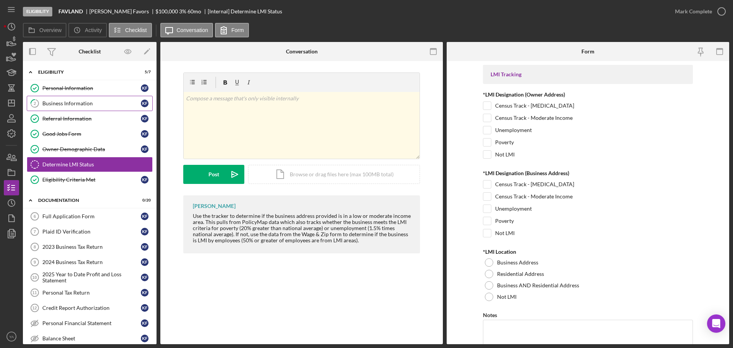
click at [101, 100] on div "Business Information" at bounding box center [91, 103] width 99 height 6
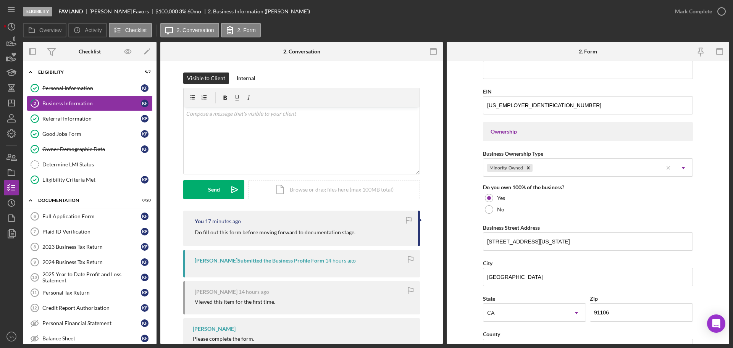
scroll to position [332, 0]
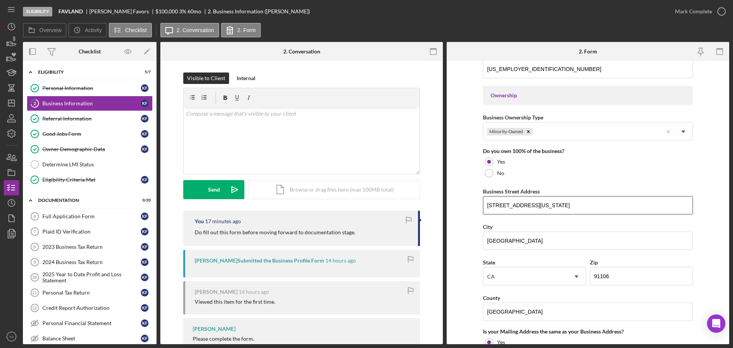
drag, startPoint x: 571, startPoint y: 209, endPoint x: 432, endPoint y: 221, distance: 139.6
click at [432, 221] on div "Overview Internal Workflow Stage Eligibility Icon/Dropdown Arrow Archive (can u…" at bounding box center [376, 193] width 707 height 303
click at [619, 270] on input "91106" at bounding box center [641, 276] width 103 height 18
click at [109, 83] on link "Personal Information Personal Information K F" at bounding box center [90, 88] width 126 height 15
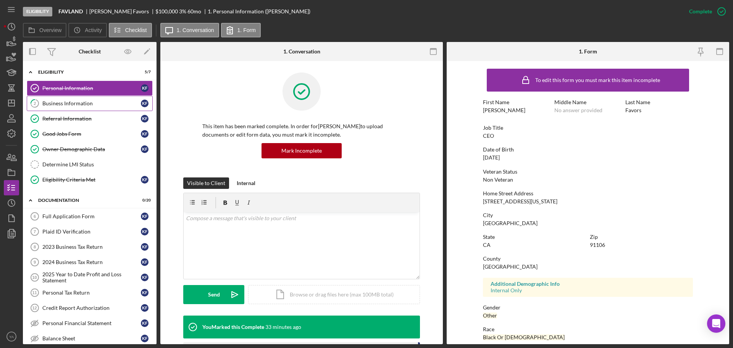
click at [121, 105] on div "Business Information" at bounding box center [91, 103] width 99 height 6
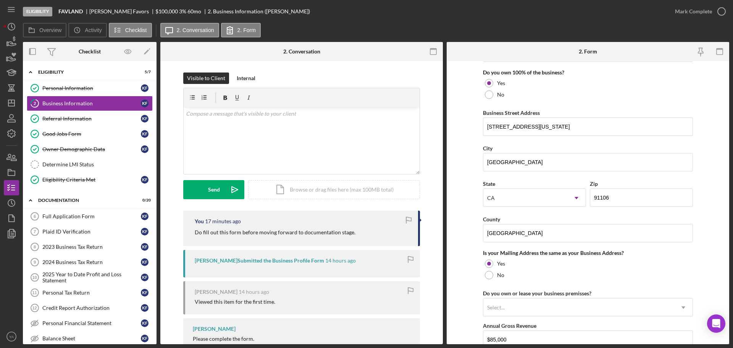
scroll to position [413, 0]
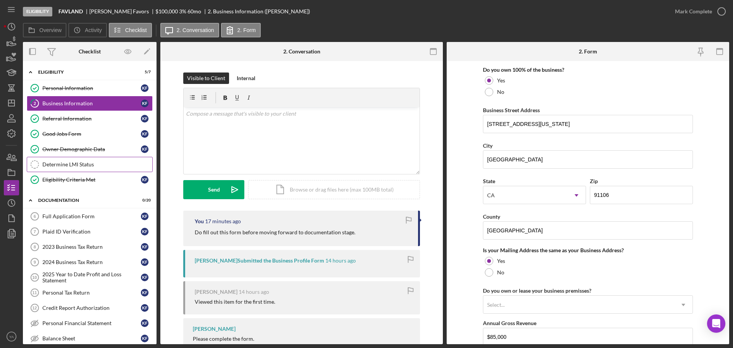
click at [90, 163] on div "Determine LMI Status" at bounding box center [97, 165] width 110 height 6
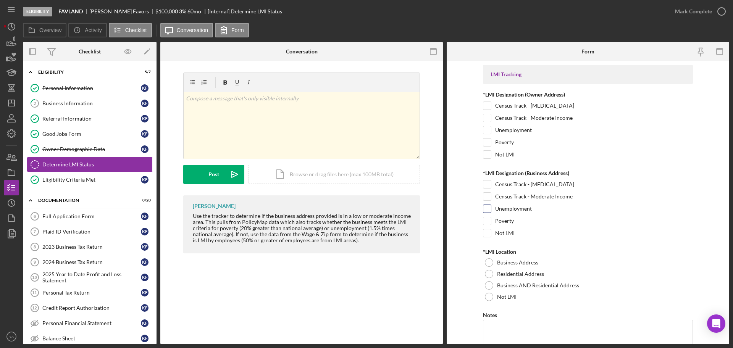
click at [495, 211] on label "Unemployment" at bounding box center [513, 209] width 37 height 8
click at [491, 211] on input "Unemployment" at bounding box center [488, 209] width 8 height 8
checkbox input "true"
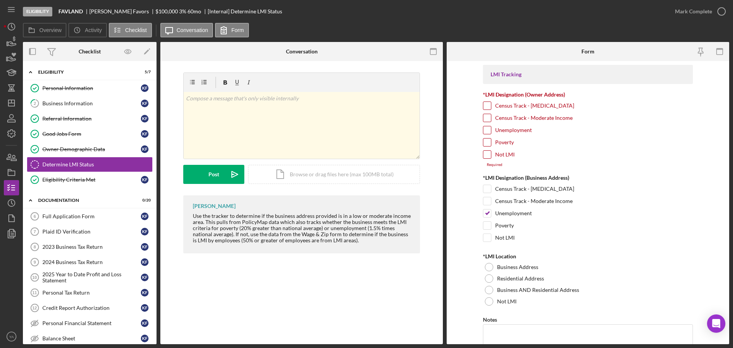
click at [486, 130] on input "Unemployment" at bounding box center [488, 130] width 8 height 8
checkbox input "true"
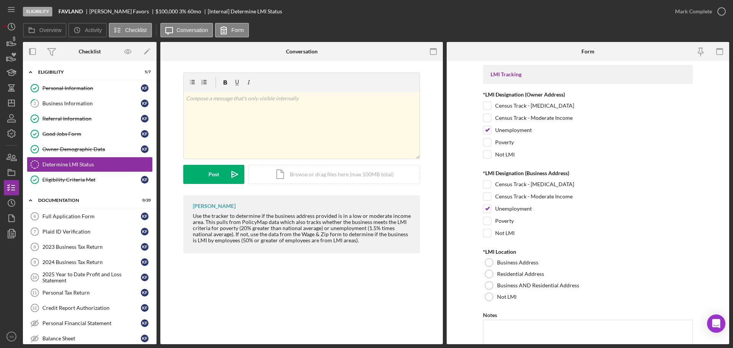
scroll to position [103, 0]
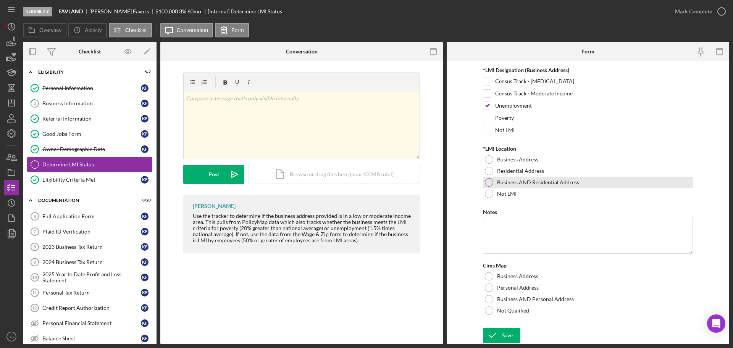
click at [489, 180] on div at bounding box center [489, 182] width 8 height 8
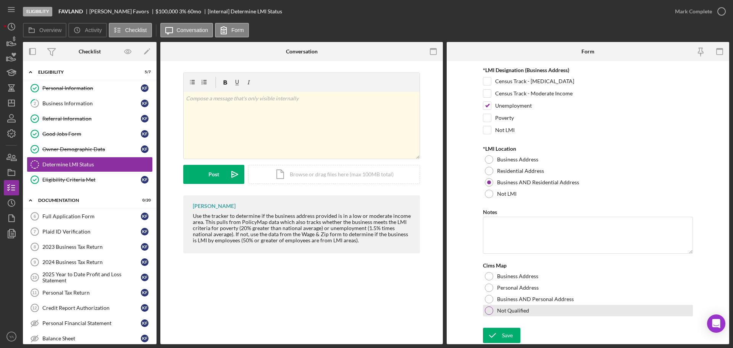
click at [488, 311] on div at bounding box center [489, 311] width 8 height 8
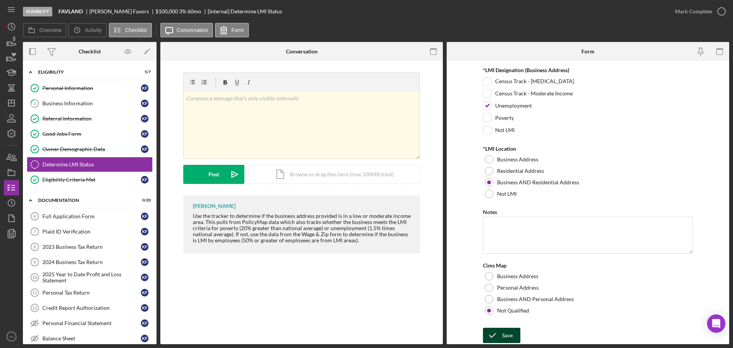
click at [499, 331] on icon "submit" at bounding box center [492, 335] width 19 height 19
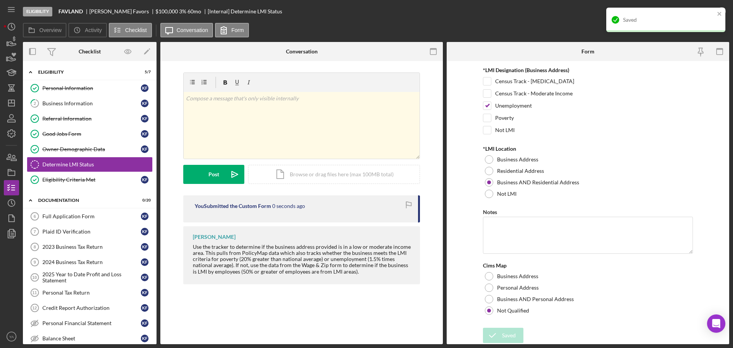
click at [711, 12] on div "Saved" at bounding box center [666, 20] width 119 height 24
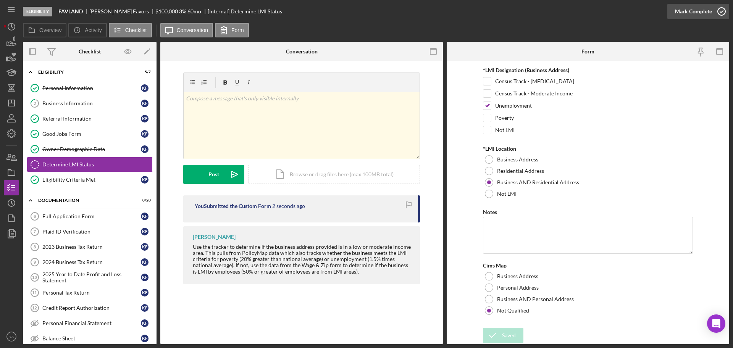
click at [720, 12] on icon "button" at bounding box center [721, 11] width 19 height 19
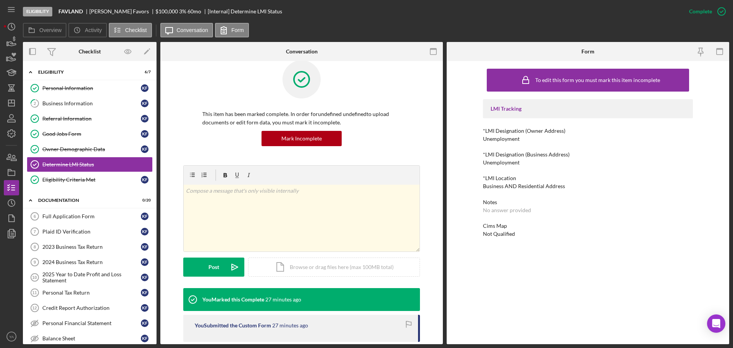
scroll to position [48, 0]
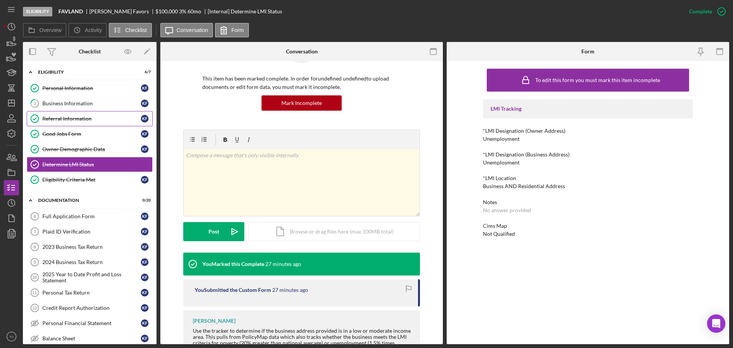
click at [64, 111] on link "Referral Information Referral Information K F" at bounding box center [90, 118] width 126 height 15
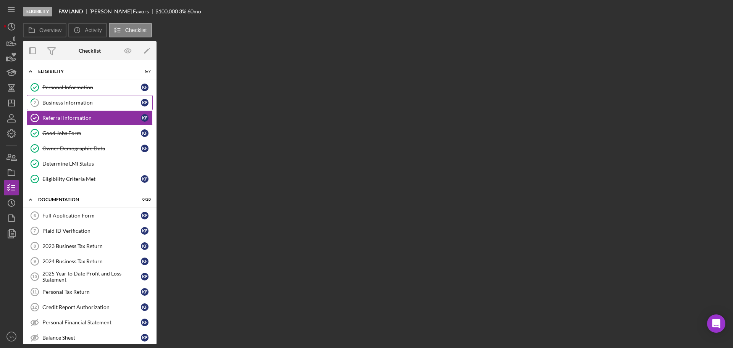
click at [102, 97] on link "2 Business Information K F" at bounding box center [90, 102] width 126 height 15
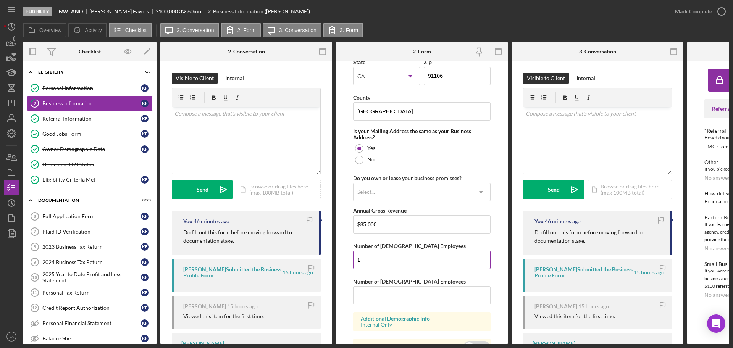
scroll to position [573, 0]
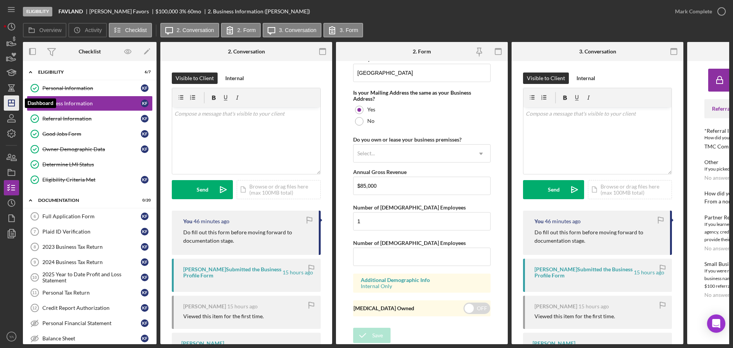
click at [13, 108] on icon "Icon/Dashboard" at bounding box center [11, 103] width 19 height 19
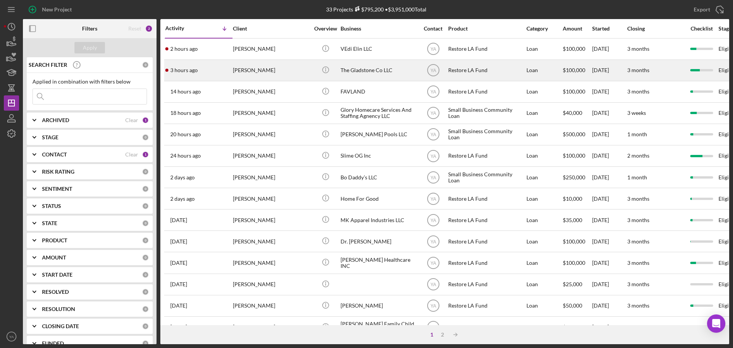
click at [384, 66] on div "The Gladstone Co LLC" at bounding box center [379, 70] width 76 height 20
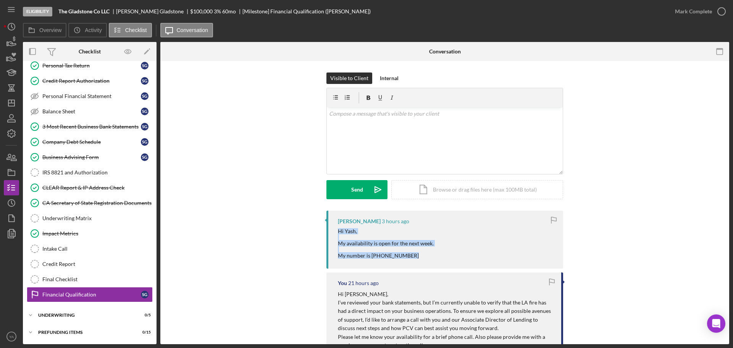
drag, startPoint x: 413, startPoint y: 259, endPoint x: 335, endPoint y: 231, distance: 83.3
click at [335, 231] on div "[PERSON_NAME] 3 hours ago Hi [PERSON_NAME], My availability is open for the nex…" at bounding box center [445, 240] width 237 height 58
copy div "Hi Yash, My availability is open for the next week. My number is [PHONE_NUMBER]"
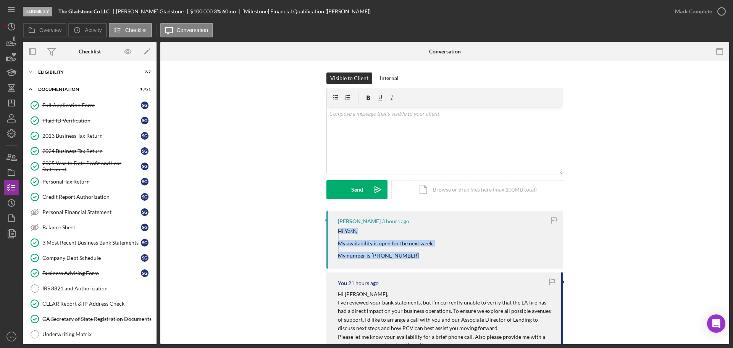
click at [84, 80] on div "Icon/Expander Eligibility 7 / 7" at bounding box center [90, 72] width 134 height 15
click at [87, 70] on div "Icon/Expander Eligibility 7 / 7" at bounding box center [90, 72] width 134 height 15
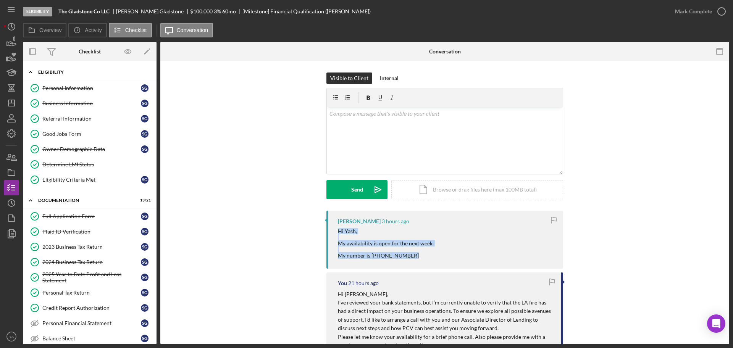
click at [87, 70] on div "Eligibility" at bounding box center [92, 72] width 109 height 5
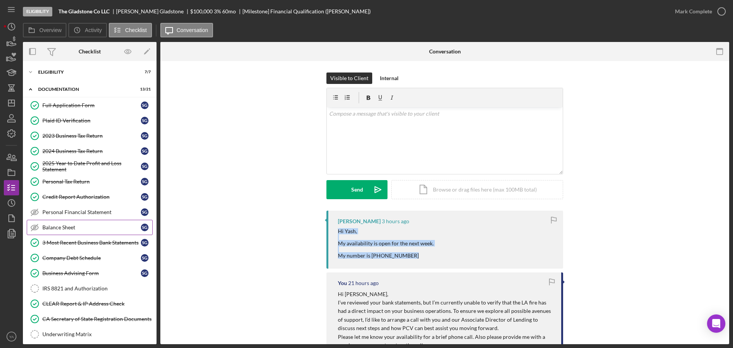
scroll to position [116, 0]
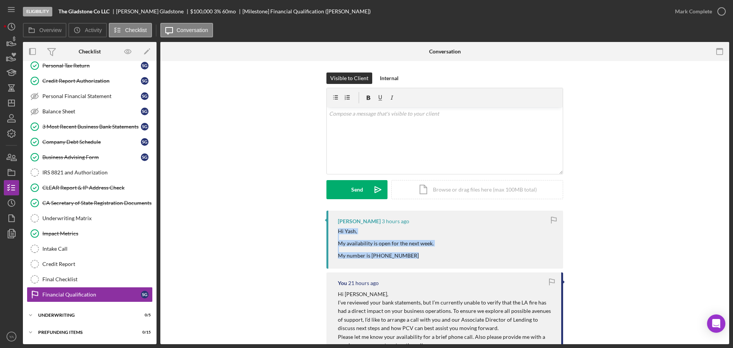
click at [400, 261] on div "[PERSON_NAME] 3 hours ago Hi [PERSON_NAME], My availability is open for the nex…" at bounding box center [445, 240] width 237 height 58
click at [448, 130] on div "v Color teal Color pink Remove color Add row above Add row below Add column bef…" at bounding box center [445, 140] width 236 height 67
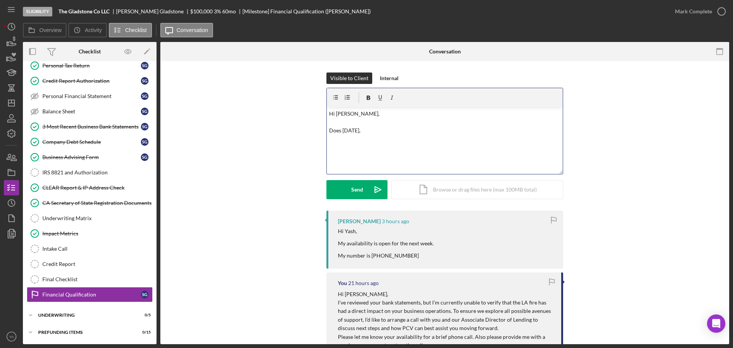
click at [358, 130] on p "Hi [PERSON_NAME], Does [DATE]," at bounding box center [445, 123] width 232 height 26
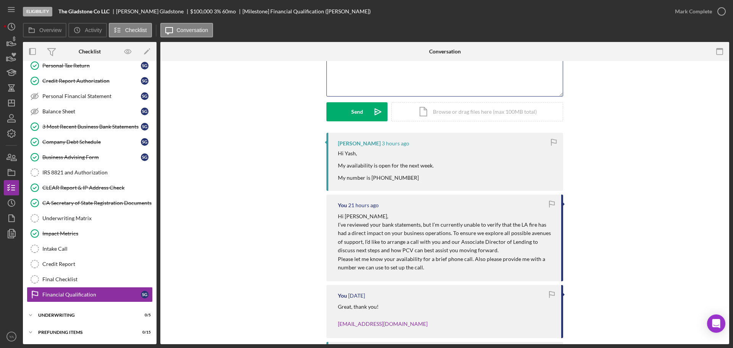
scroll to position [0, 0]
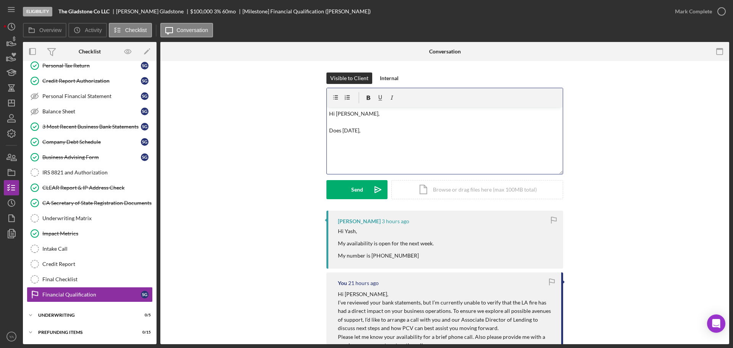
click at [400, 134] on p "Hi [PERSON_NAME], Does [DATE]," at bounding box center [445, 123] width 232 height 26
click at [333, 130] on p "Hi [PERSON_NAME], Does [DATE]- 3pm (PST) work for you?" at bounding box center [445, 123] width 232 height 26
click at [443, 129] on p "Hi [PERSON_NAME], Will [DATE]- 3pm (PST) work for you?" at bounding box center [445, 123] width 232 height 26
click at [372, 191] on icon "Icon/icon-invite-send" at bounding box center [378, 189] width 19 height 19
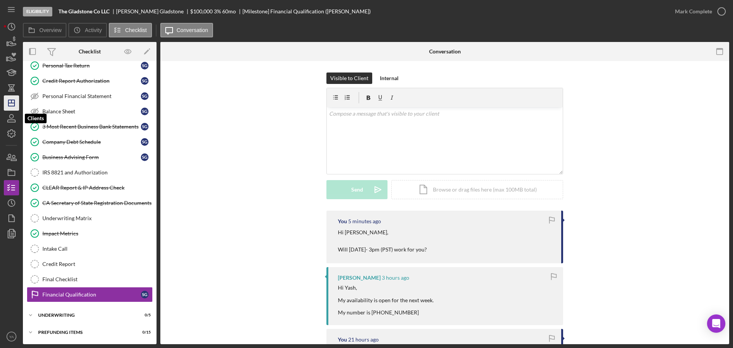
click at [14, 101] on icon "Icon/Dashboard" at bounding box center [11, 103] width 19 height 19
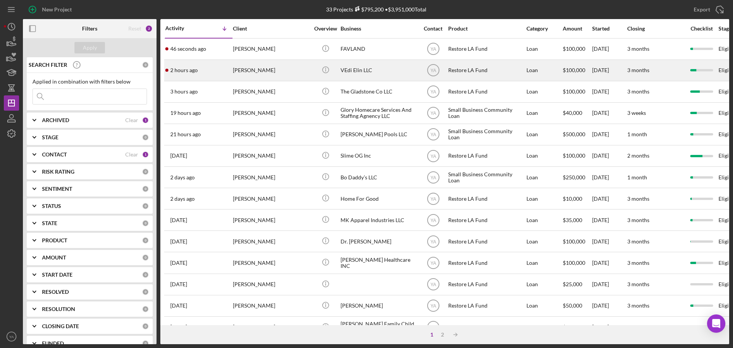
click at [356, 73] on div "VEdi Elin LLC" at bounding box center [379, 70] width 76 height 20
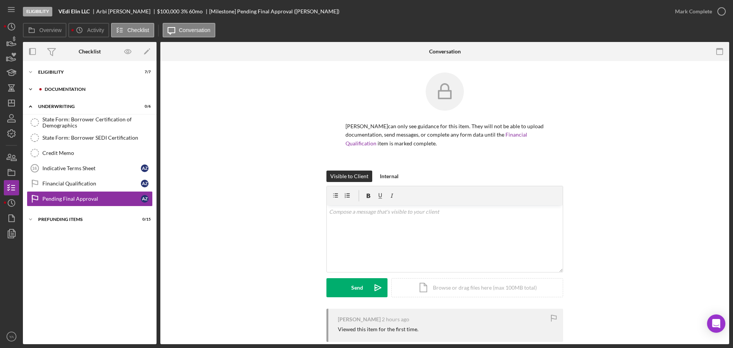
click at [104, 90] on div "Documentation" at bounding box center [96, 89] width 102 height 5
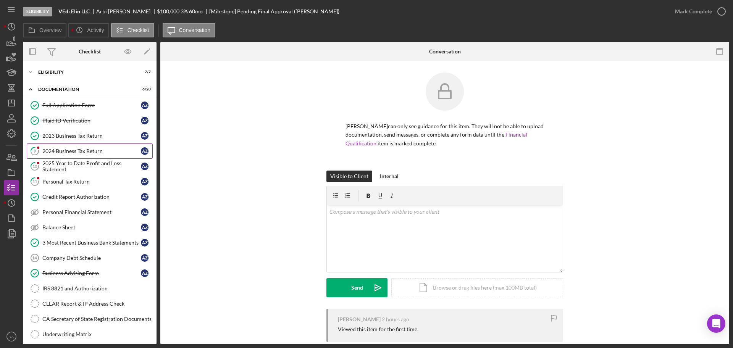
click at [67, 152] on div "2024 Business Tax Return" at bounding box center [91, 151] width 99 height 6
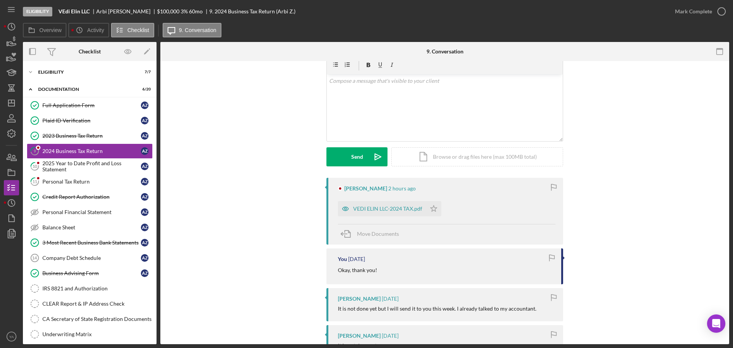
scroll to position [48, 0]
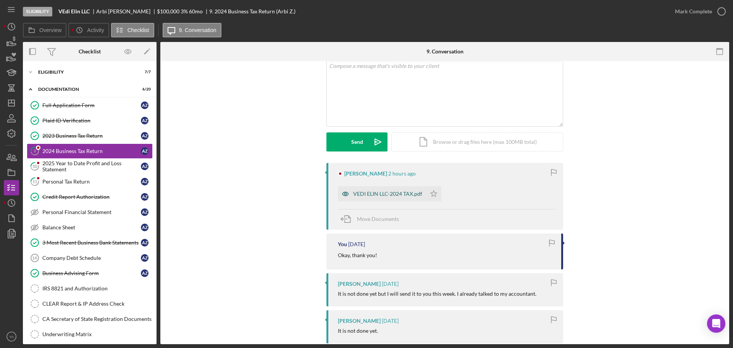
click at [385, 196] on div "VEDI ELIN LLC-2024 TAX.pdf" at bounding box center [387, 194] width 69 height 6
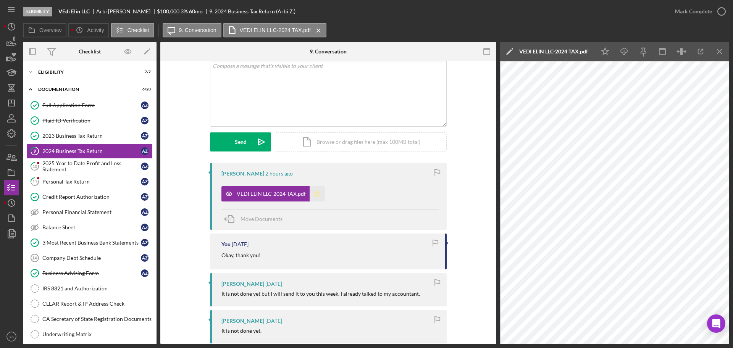
click at [311, 197] on icon "Icon/Star" at bounding box center [317, 193] width 15 height 15
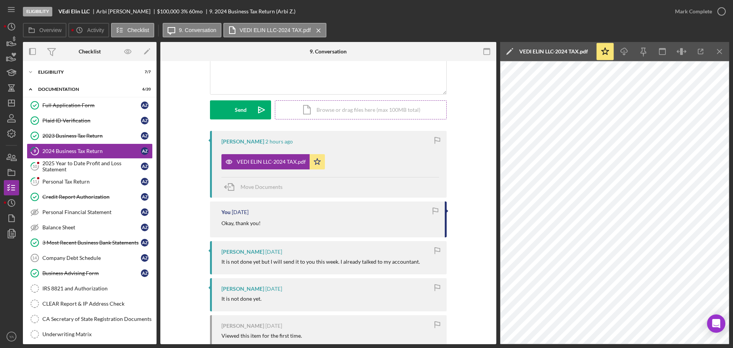
scroll to position [0, 0]
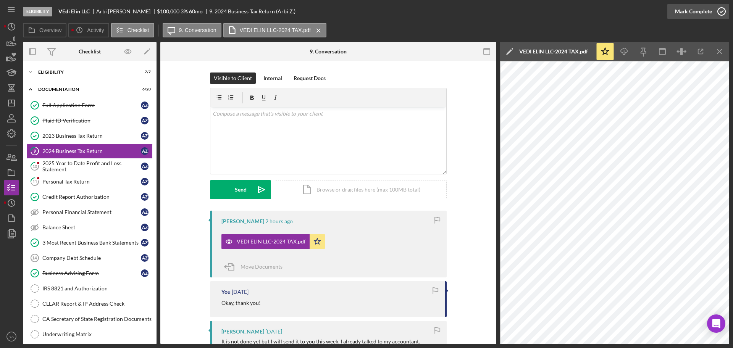
click at [720, 13] on icon "button" at bounding box center [721, 11] width 19 height 19
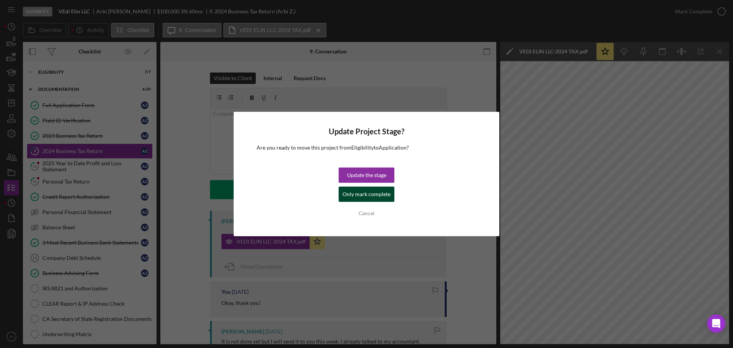
click at [364, 194] on div "Only mark complete" at bounding box center [367, 194] width 48 height 15
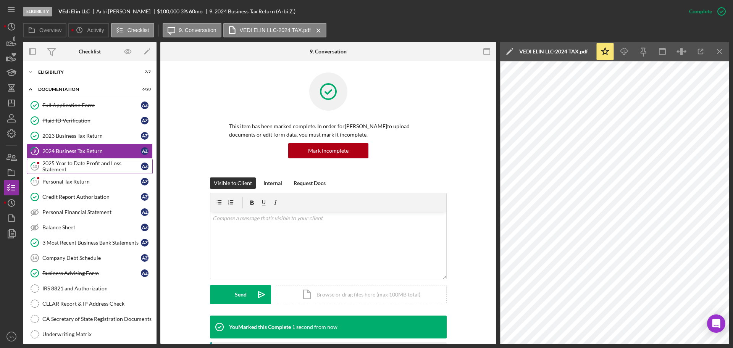
click at [87, 165] on div "2025 Year to Date Profit and Loss Statement" at bounding box center [91, 166] width 99 height 12
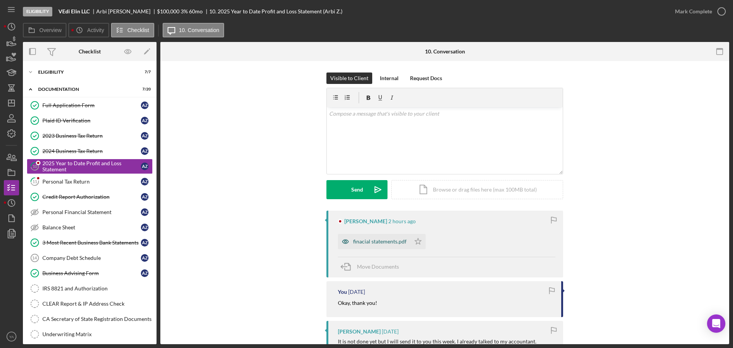
click at [386, 239] on div "finacial statements.pdf" at bounding box center [379, 242] width 53 height 6
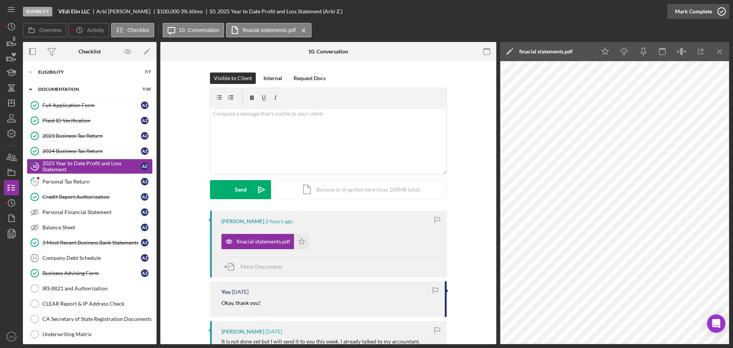
click at [720, 15] on icon "button" at bounding box center [721, 11] width 19 height 19
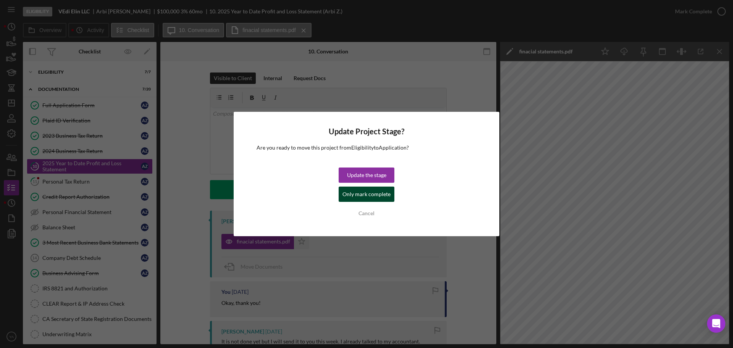
click at [361, 188] on div "Only mark complete" at bounding box center [367, 194] width 48 height 15
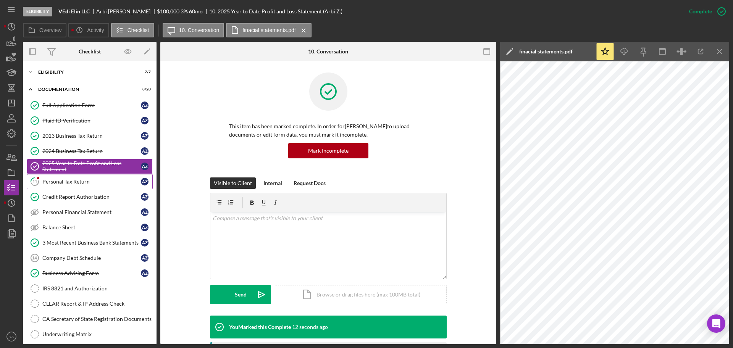
click at [95, 183] on div "Personal Tax Return" at bounding box center [91, 182] width 99 height 6
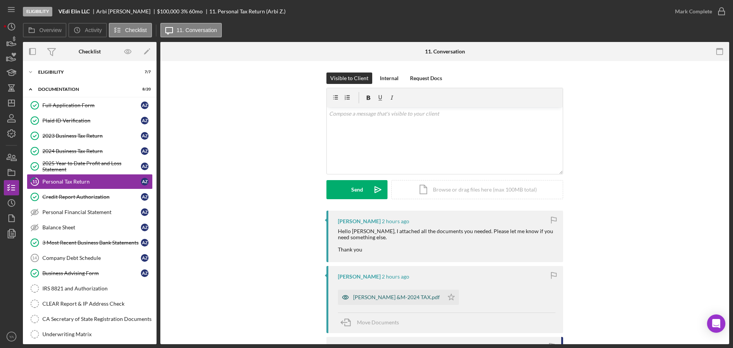
click at [369, 295] on div "[PERSON_NAME] &M-2024 TAX.pdf" at bounding box center [396, 298] width 87 height 6
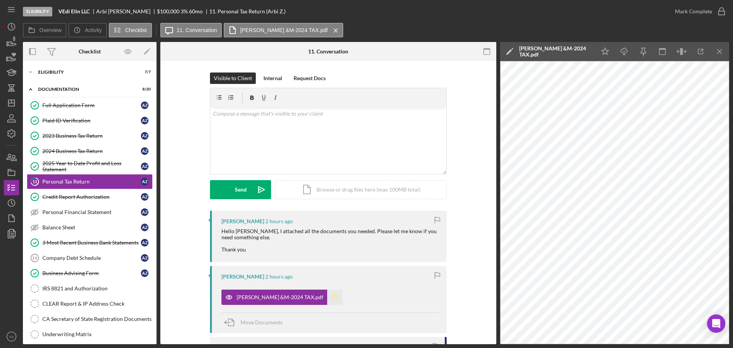
click at [327, 299] on icon "Icon/Star" at bounding box center [334, 297] width 15 height 15
click at [720, 8] on circle "button" at bounding box center [722, 12] width 8 height 8
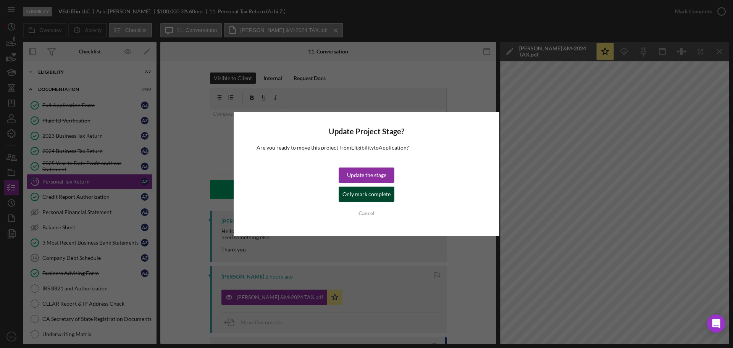
click at [353, 194] on div "Only mark complete" at bounding box center [367, 194] width 48 height 15
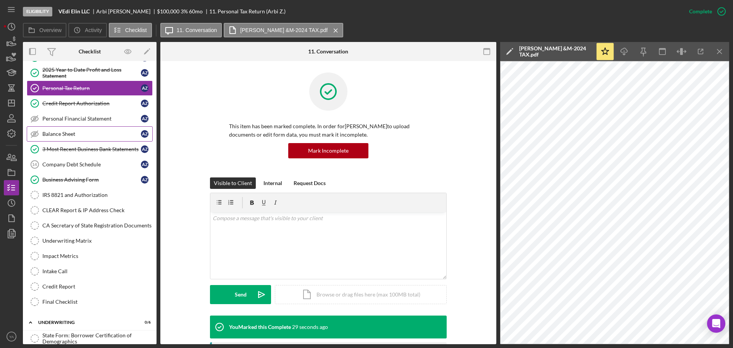
scroll to position [95, 0]
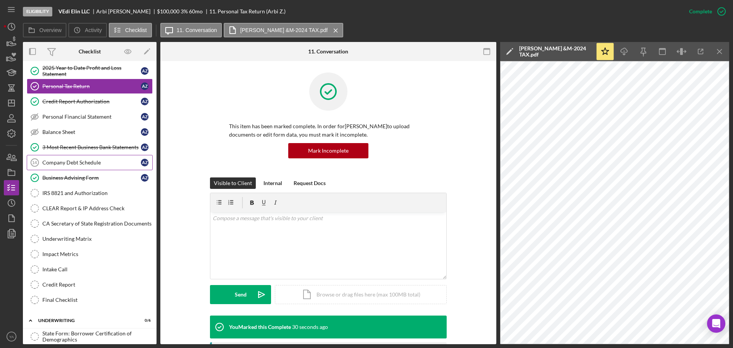
click at [80, 159] on link "Company Debt Schedule 14 Company Debt Schedule A Z" at bounding box center [90, 162] width 126 height 15
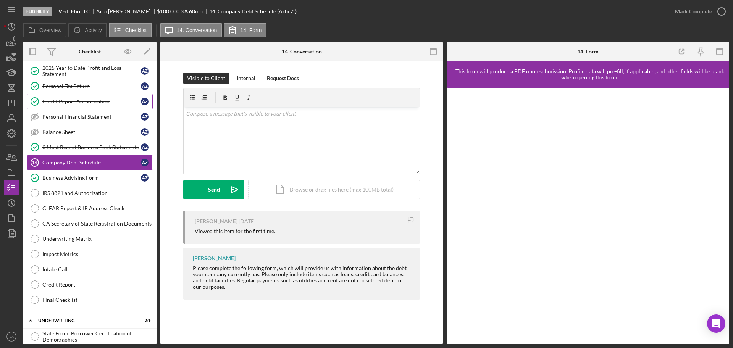
click at [62, 100] on div "Credit Report Authorization" at bounding box center [91, 102] width 99 height 6
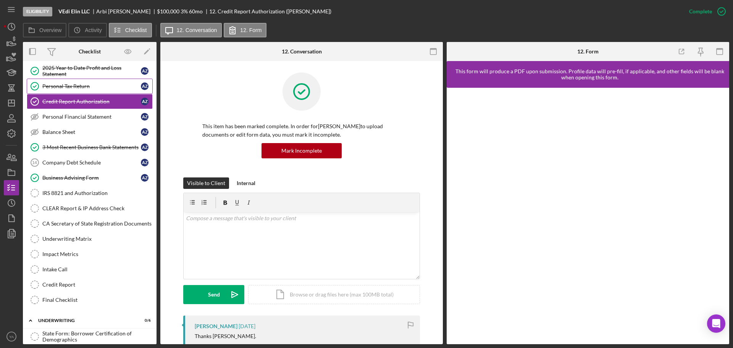
click at [73, 83] on div "Personal Tax Return" at bounding box center [91, 86] width 99 height 6
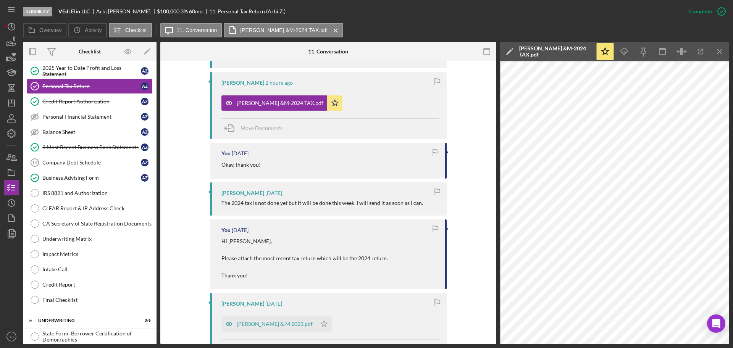
scroll to position [334, 0]
